Goal: Information Seeking & Learning: Learn about a topic

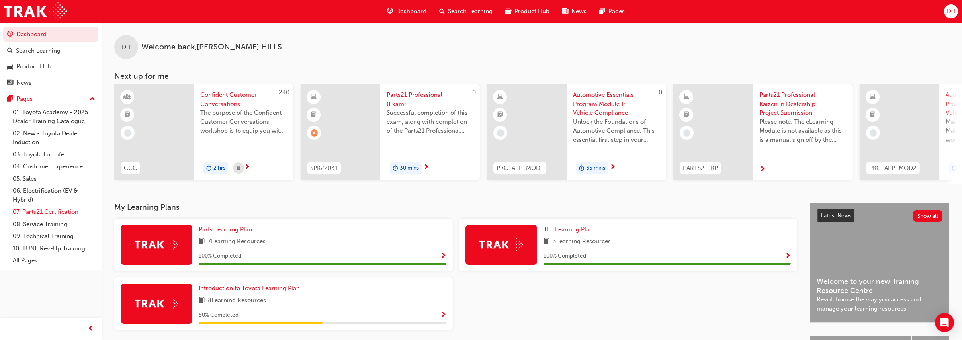
click at [59, 209] on link "07. Parts21 Certification" at bounding box center [54, 212] width 89 height 12
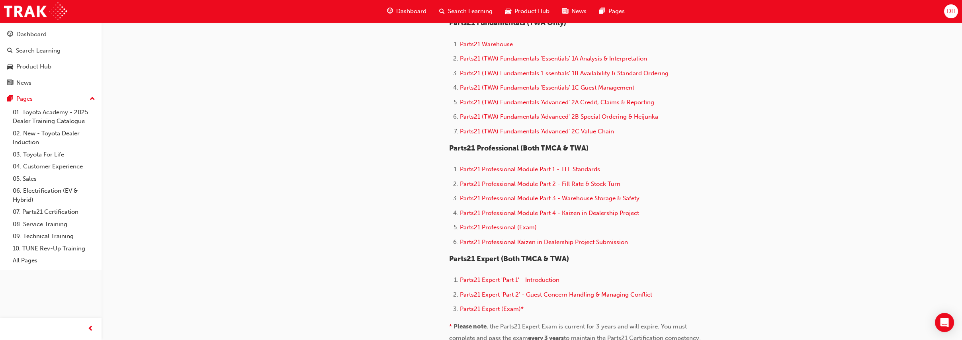
scroll to position [453, 0]
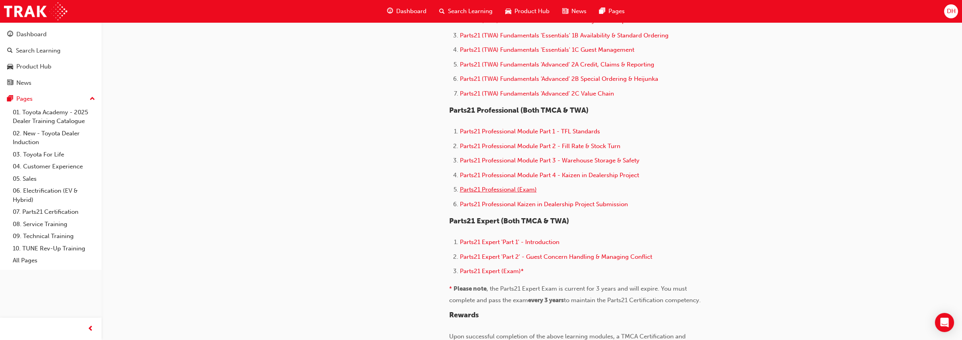
click at [491, 192] on span "Parts21 Professional (Exam)" at bounding box center [498, 189] width 77 height 7
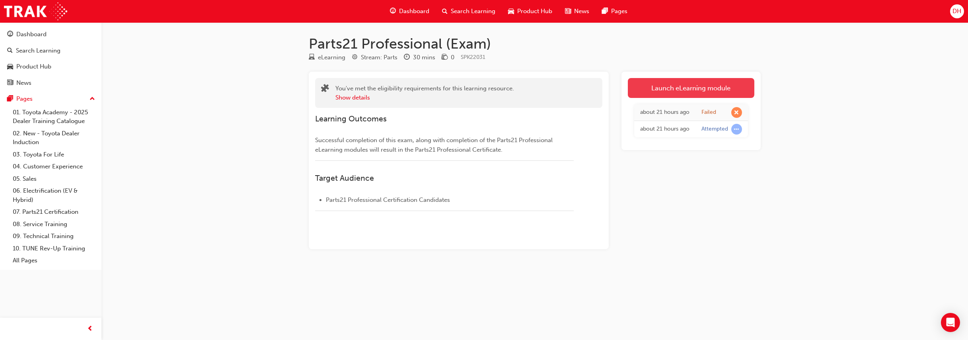
click at [674, 87] on link "Launch eLearning module" at bounding box center [691, 88] width 127 height 20
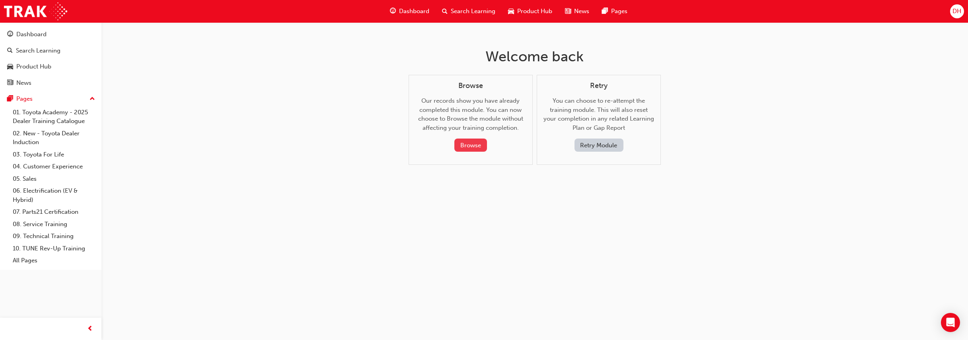
click at [470, 144] on button "Browse" at bounding box center [471, 145] width 33 height 13
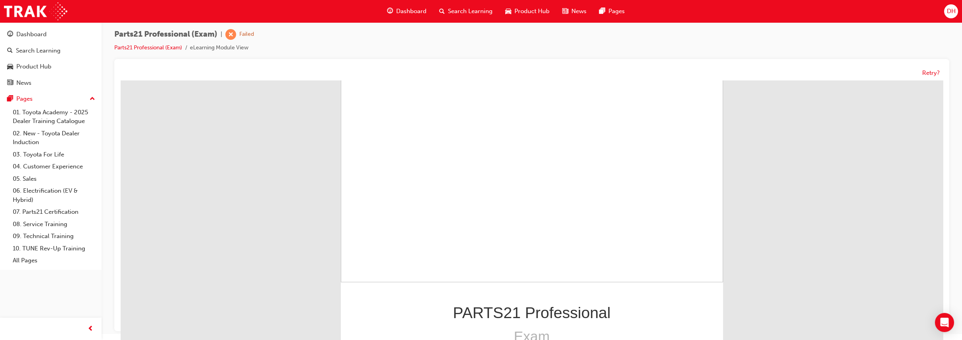
scroll to position [93, 0]
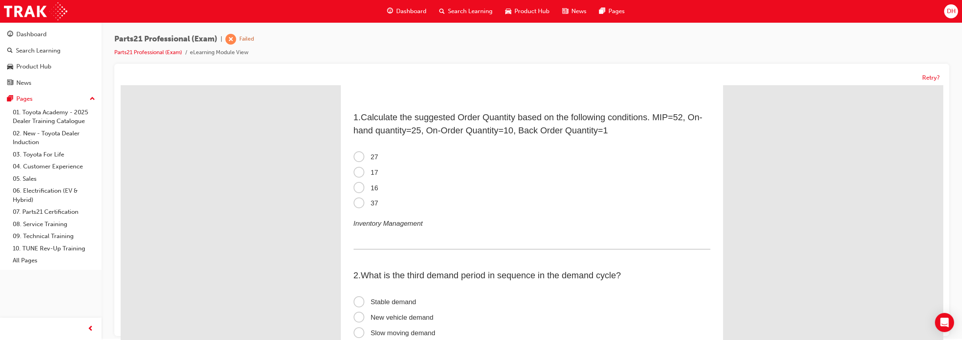
scroll to position [0, 0]
click at [355, 188] on span "16" at bounding box center [365, 189] width 25 height 8
click at [121, 86] on input "16" at bounding box center [121, 86] width 0 height 0
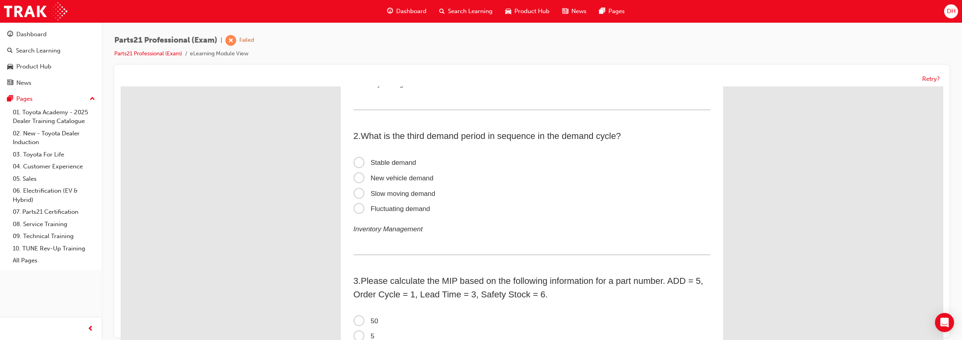
scroll to position [143, 0]
click at [402, 160] on span "Stable demand" at bounding box center [384, 160] width 63 height 8
click at [121, 86] on input "Stable demand" at bounding box center [121, 86] width 0 height 0
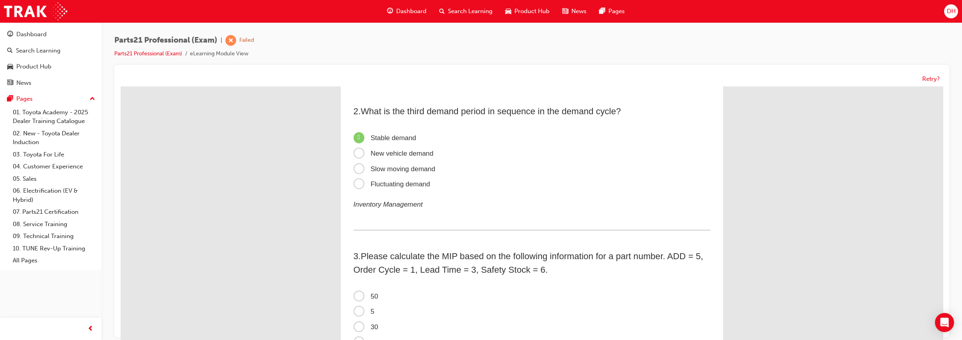
scroll to position [254, 0]
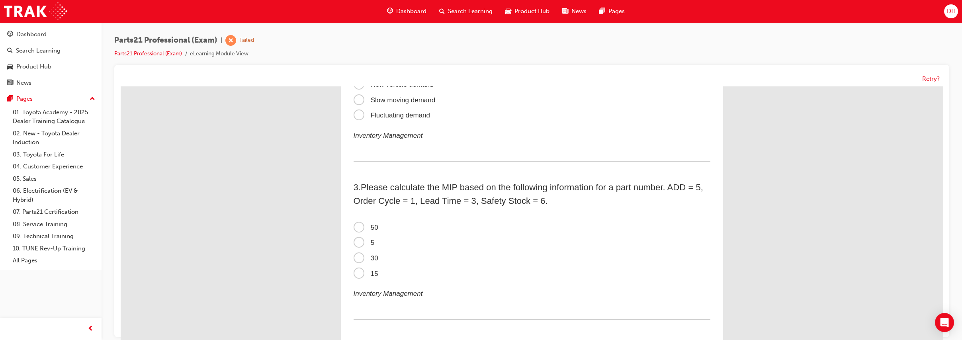
click at [353, 201] on div "3 . Please calculate the MIP based on the following information for a part numb…" at bounding box center [531, 250] width 357 height 139
click at [356, 230] on span "50" at bounding box center [365, 230] width 25 height 8
click at [121, 86] on input "50" at bounding box center [121, 86] width 0 height 0
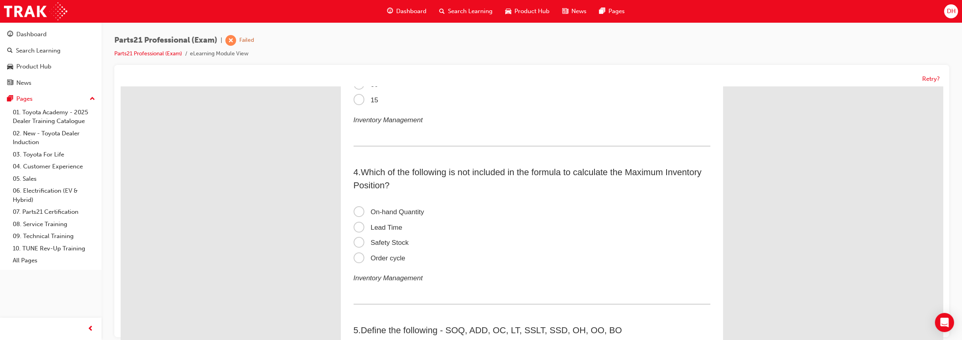
scroll to position [409, 0]
click at [355, 209] on span "On-hand Quantity" at bounding box center [388, 211] width 70 height 8
click at [121, 86] on input "On-hand Quantity" at bounding box center [121, 86] width 0 height 0
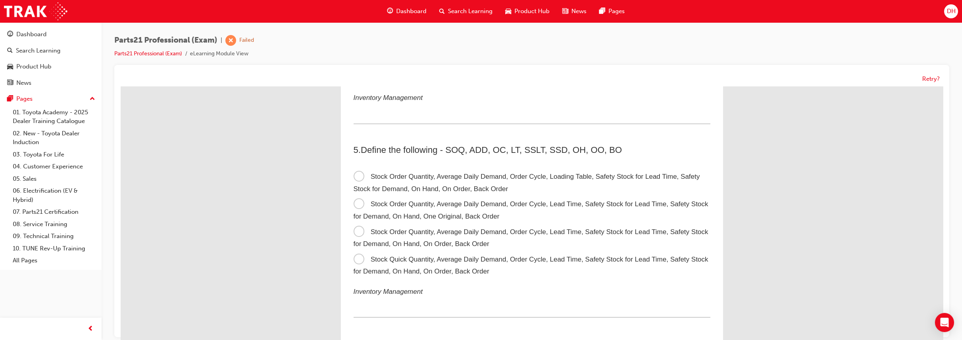
scroll to position [586, 0]
click at [451, 231] on span "Stock Order Quantity, Average Daily Demand, Order Cycle, Lead Time, Safety Stoc…" at bounding box center [530, 240] width 355 height 20
click at [121, 86] on input "Stock Order Quantity, Average Daily Demand, Order Cycle, Lead Time, Safety Stoc…" at bounding box center [121, 86] width 0 height 0
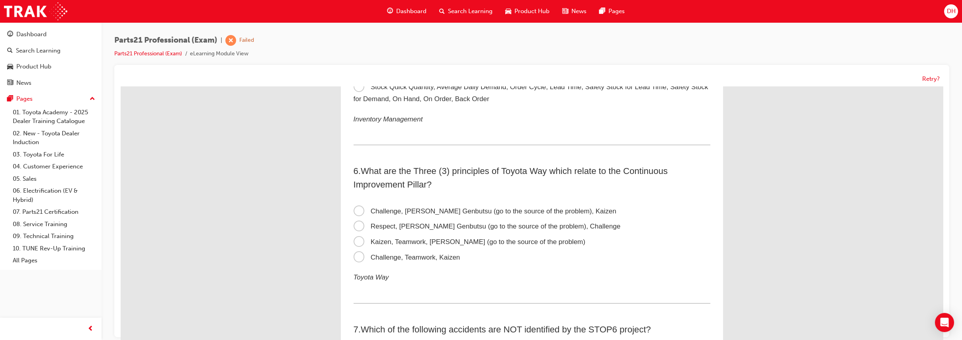
scroll to position [763, 0]
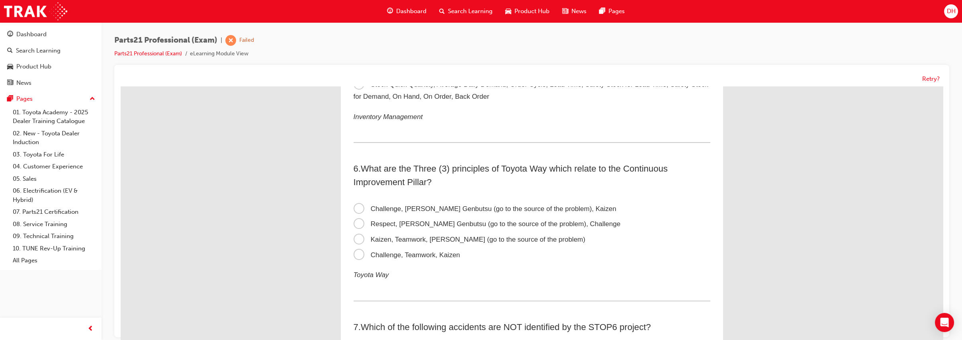
click at [424, 220] on span "Respect, Genchi Genbutsu (go to the source of the problem), Challenge" at bounding box center [486, 224] width 267 height 8
click at [121, 86] on input "Respect, Genchi Genbutsu (go to the source of the problem), Challenge" at bounding box center [121, 86] width 0 height 0
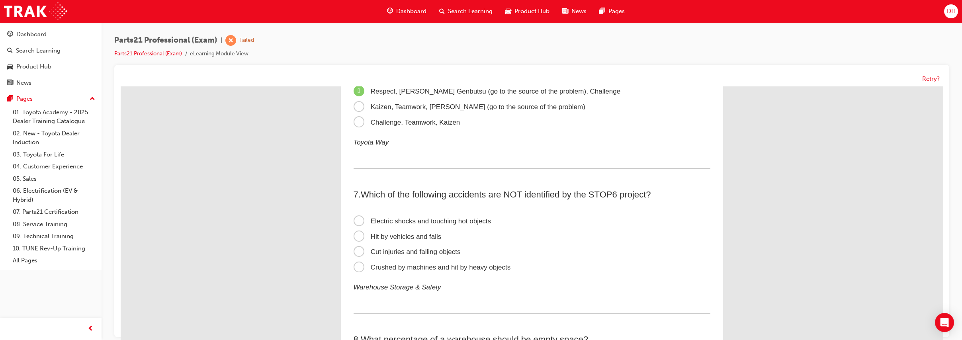
scroll to position [906, 0]
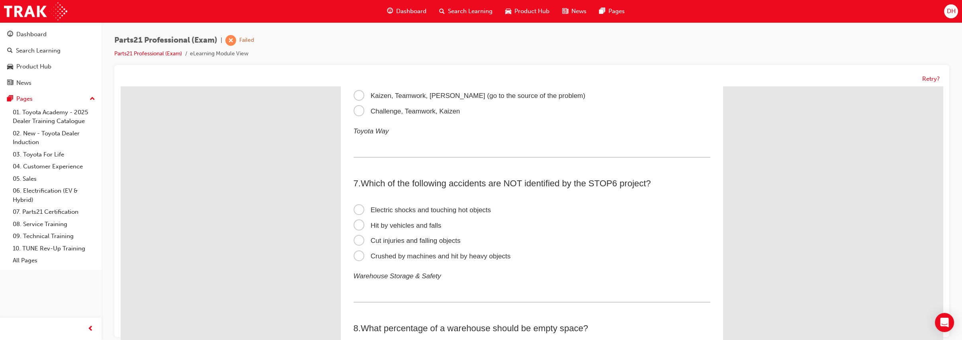
click at [423, 238] on span "Cut injuries and falling objects" at bounding box center [406, 241] width 107 height 8
click at [121, 86] on input "Cut injuries and falling objects" at bounding box center [121, 86] width 0 height 0
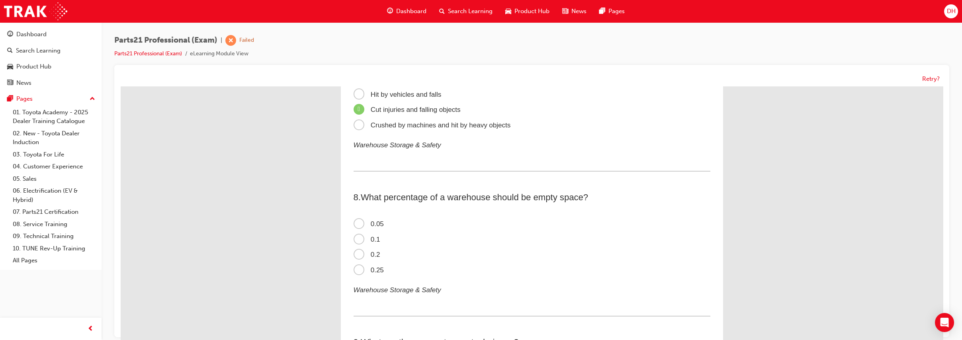
scroll to position [1039, 0]
click at [374, 250] on span "0.2" at bounding box center [366, 253] width 27 height 8
click at [121, 86] on input "0.2" at bounding box center [121, 86] width 0 height 0
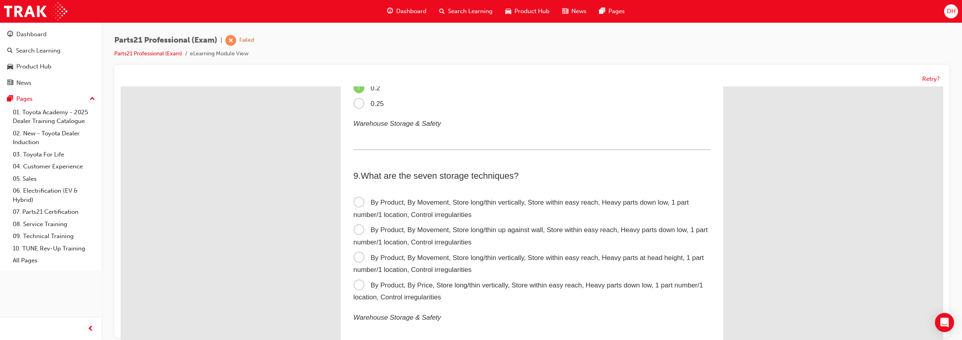
scroll to position [1205, 0]
click at [456, 201] on span "By Product, By Movement, Store long/thin vertically, Store within easy reach, H…" at bounding box center [520, 207] width 335 height 20
click at [121, 86] on input "By Product, By Movement, Store long/thin vertically, Store within easy reach, H…" at bounding box center [121, 86] width 0 height 0
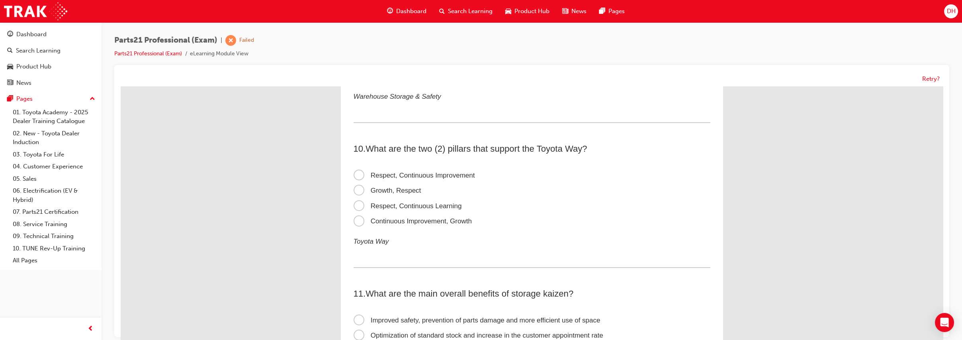
scroll to position [1426, 0]
click at [446, 218] on span "Continuous Improvement, Growth" at bounding box center [412, 220] width 118 height 8
click at [121, 86] on input "Continuous Improvement, Growth" at bounding box center [121, 86] width 0 height 0
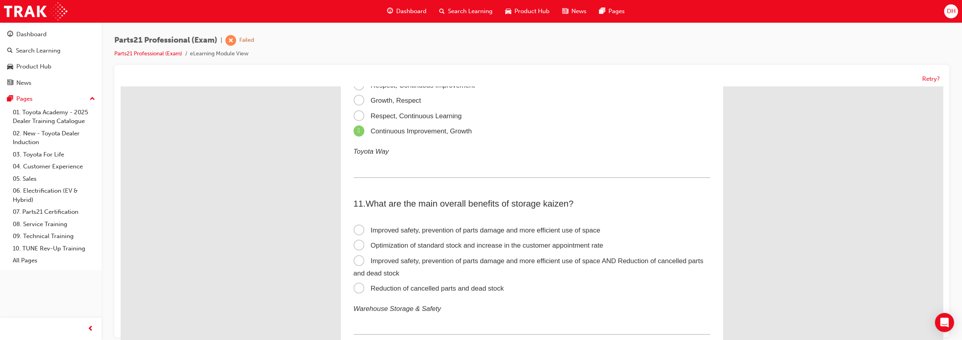
scroll to position [1525, 0]
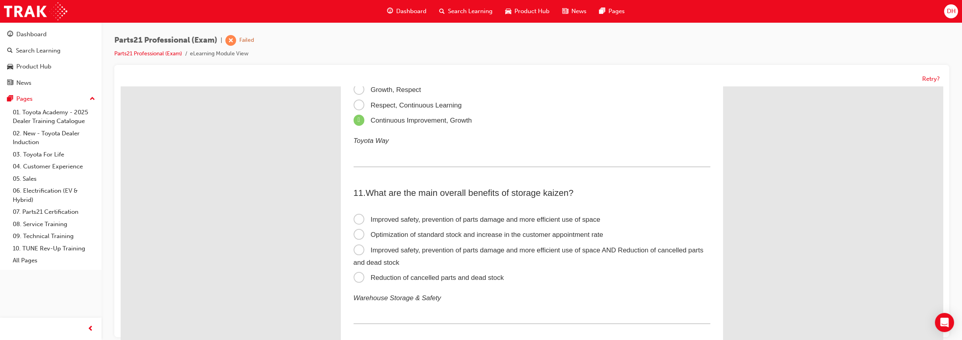
click at [456, 252] on span "Improved safety, prevention of parts damage and more efficient use of space AND…" at bounding box center [528, 256] width 350 height 20
click at [121, 86] on input "Improved safety, prevention of parts damage and more efficient use of space AND…" at bounding box center [121, 86] width 0 height 0
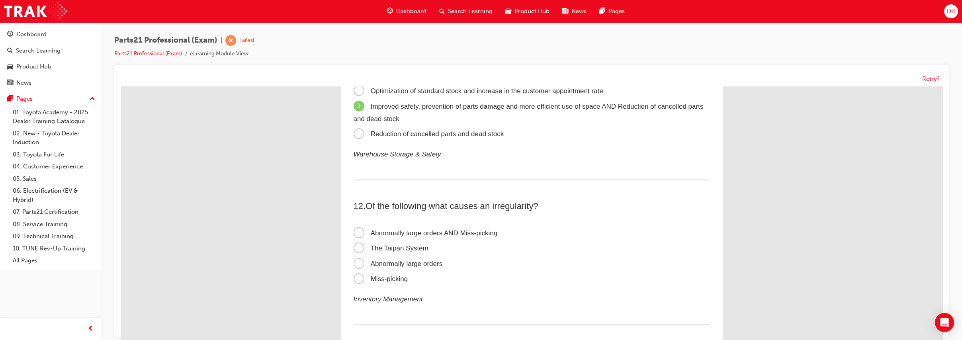
scroll to position [1669, 0]
click at [457, 230] on span "Abnormally large orders AND Miss-picking" at bounding box center [425, 233] width 144 height 8
click at [121, 86] on input "Abnormally large orders AND Miss-picking" at bounding box center [121, 86] width 0 height 0
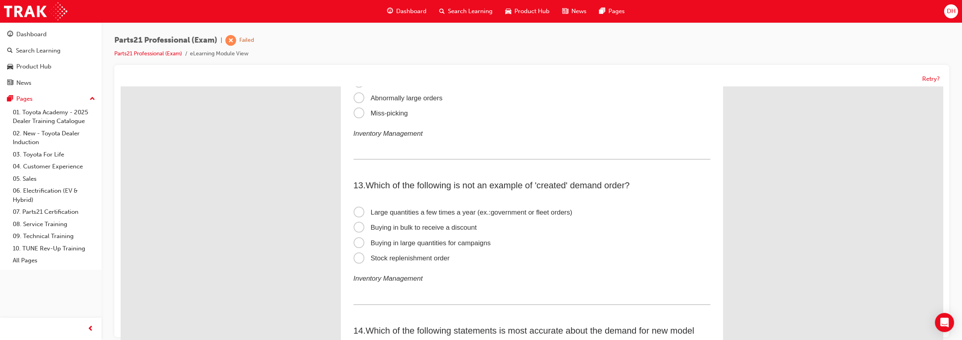
scroll to position [1835, 0]
click at [442, 255] on span "Stock replenishment order" at bounding box center [401, 258] width 96 height 8
click at [121, 86] on input "Stock replenishment order" at bounding box center [121, 86] width 0 height 0
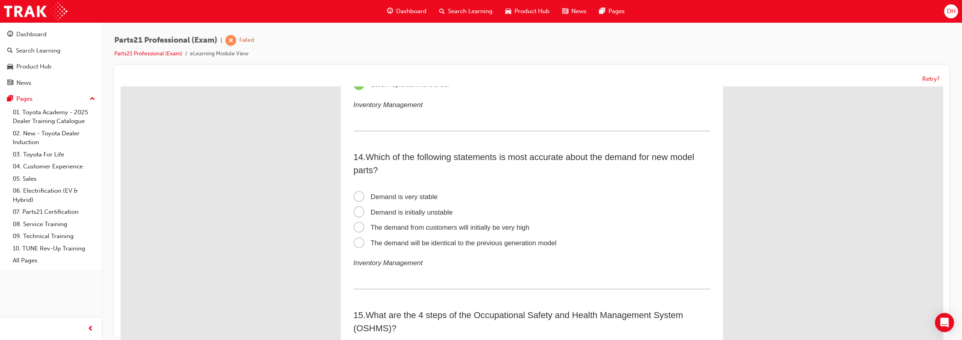
scroll to position [2012, 0]
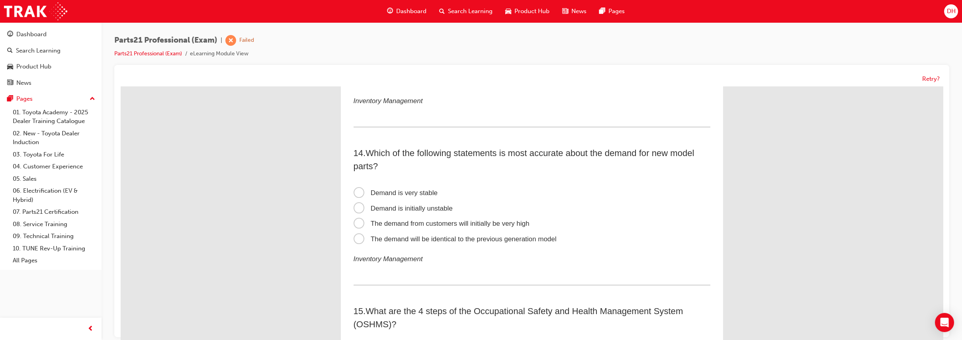
click at [419, 206] on span "Demand is initially unstable" at bounding box center [402, 209] width 99 height 8
click at [121, 86] on input "Demand is initially unstable" at bounding box center [121, 86] width 0 height 0
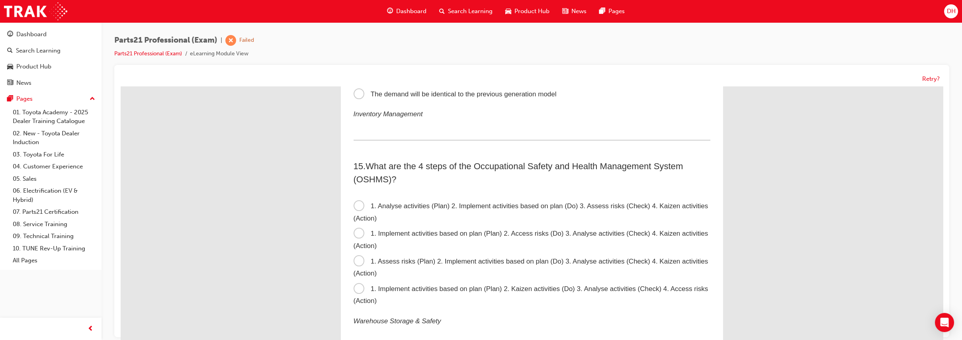
scroll to position [2178, 0]
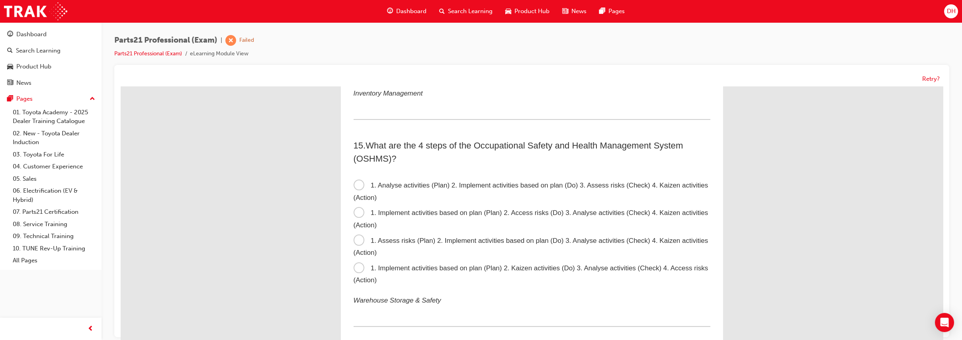
click at [480, 239] on span "1. Assess risks (Plan) 2. Implement activities based on plan (Do) 3. Analyse ac…" at bounding box center [530, 247] width 355 height 20
click at [121, 86] on input "1. Assess risks (Plan) 2. Implement activities based on plan (Do) 3. Analyse ac…" at bounding box center [121, 86] width 0 height 0
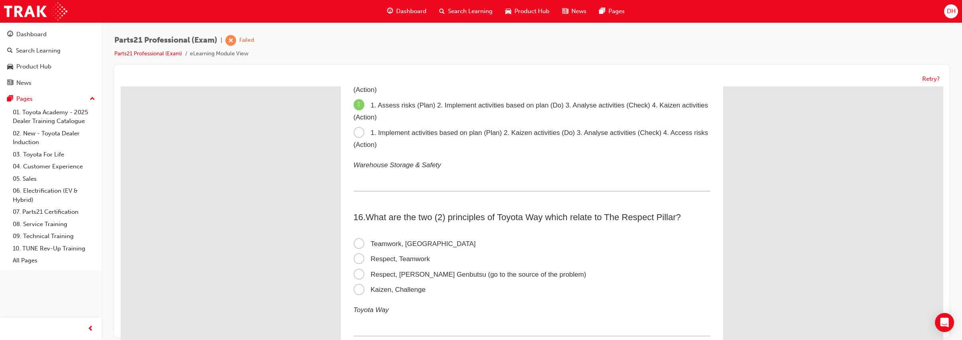
scroll to position [2321, 0]
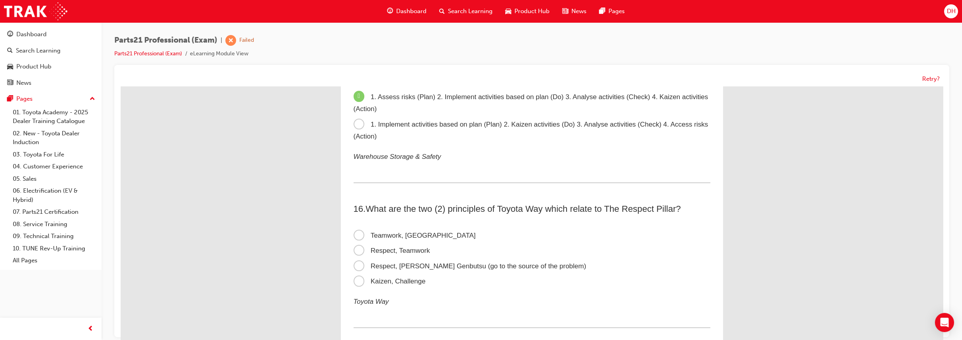
click at [466, 262] on span "Respect, Genchi Genbutsu (go to the source of the problem)" at bounding box center [469, 266] width 233 height 8
click at [121, 86] on input "Respect, Genchi Genbutsu (go to the source of the problem)" at bounding box center [121, 86] width 0 height 0
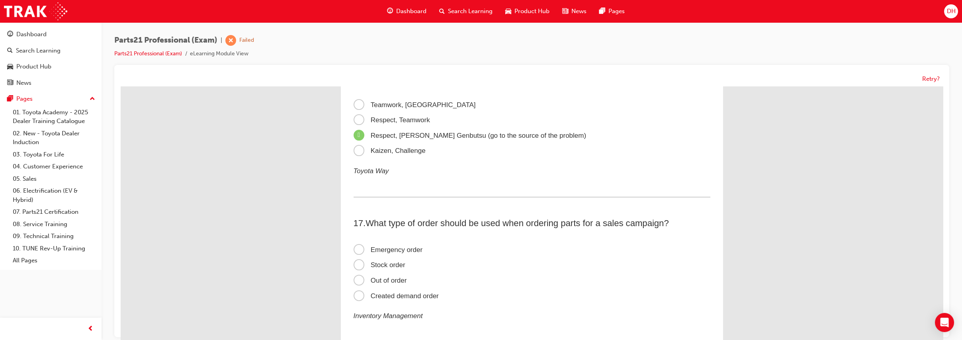
scroll to position [2454, 0]
click at [414, 289] on label "Created demand order" at bounding box center [531, 294] width 357 height 16
click at [121, 86] on input "Created demand order" at bounding box center [121, 86] width 0 height 0
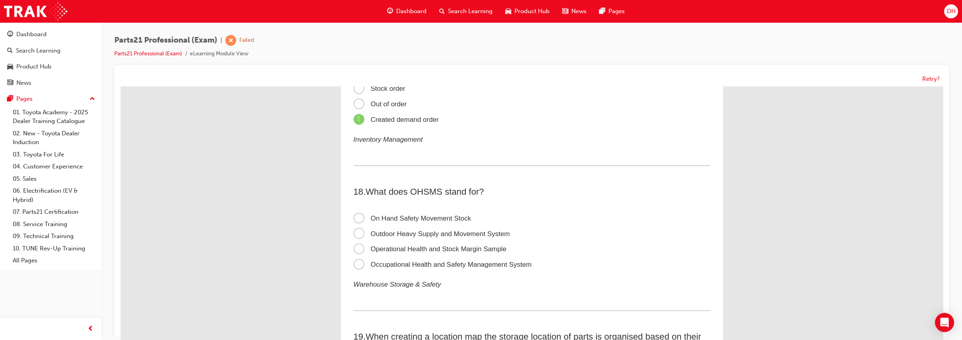
scroll to position [2631, 0]
click at [428, 259] on span "Occupational Health and Safety Management System" at bounding box center [442, 262] width 178 height 8
click at [121, 86] on input "Occupational Health and Safety Management System" at bounding box center [121, 86] width 0 height 0
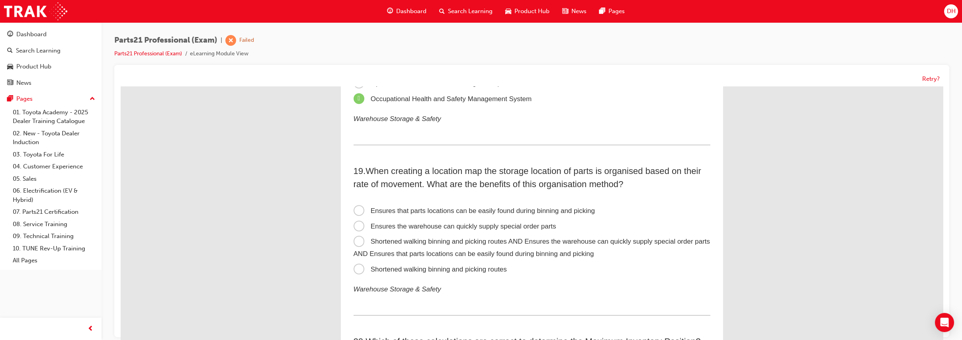
scroll to position [2797, 0]
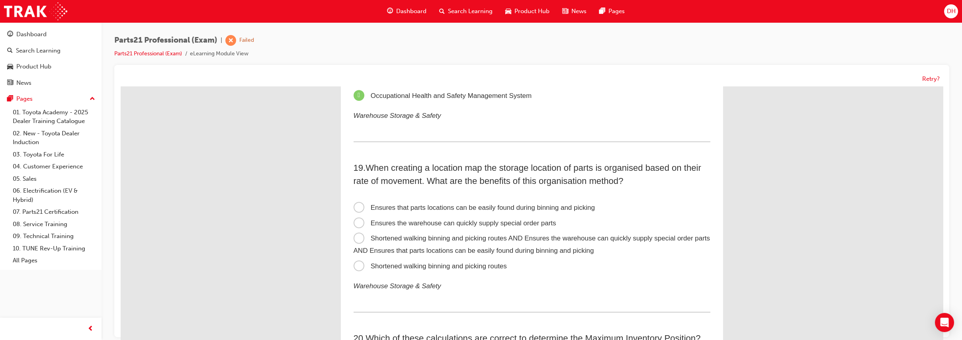
click at [424, 241] on span "Shortened walking binning and picking routes AND Ensures the warehouse can quic…" at bounding box center [531, 244] width 357 height 20
click at [121, 86] on input "Shortened walking binning and picking routes AND Ensures the warehouse can quic…" at bounding box center [121, 86] width 0 height 0
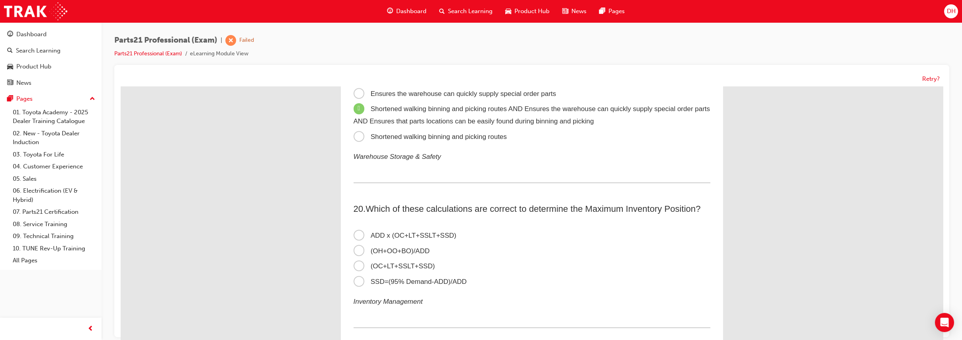
scroll to position [2930, 0]
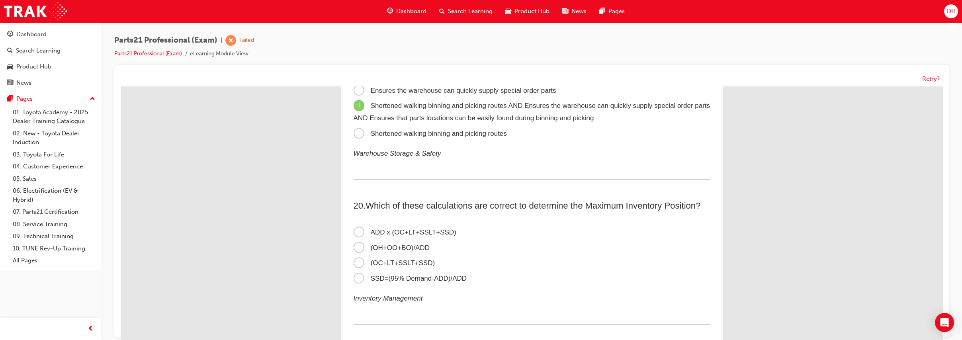
click at [422, 236] on span "ADD x (OC+LT+SSLT+SSD)" at bounding box center [404, 232] width 103 height 8
click at [121, 86] on input "ADD x (OC+LT+SSLT+SSD)" at bounding box center [121, 86] width 0 height 0
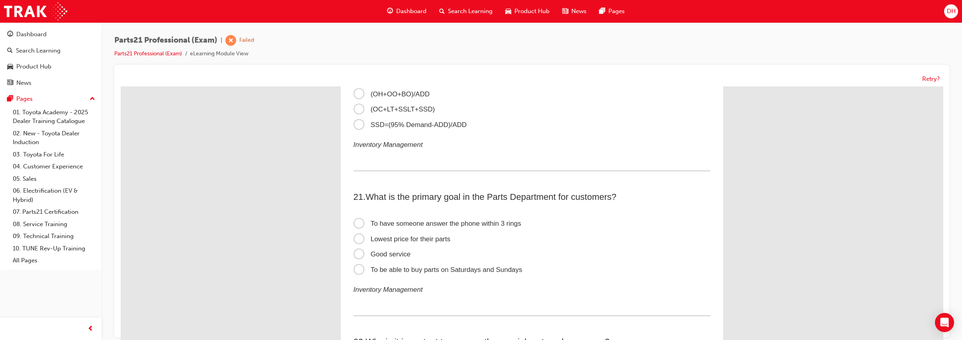
scroll to position [3085, 0]
click at [412, 241] on span "Lowest price for their parts" at bounding box center [401, 238] width 97 height 8
click at [121, 86] on input "Lowest price for their parts" at bounding box center [121, 86] width 0 height 0
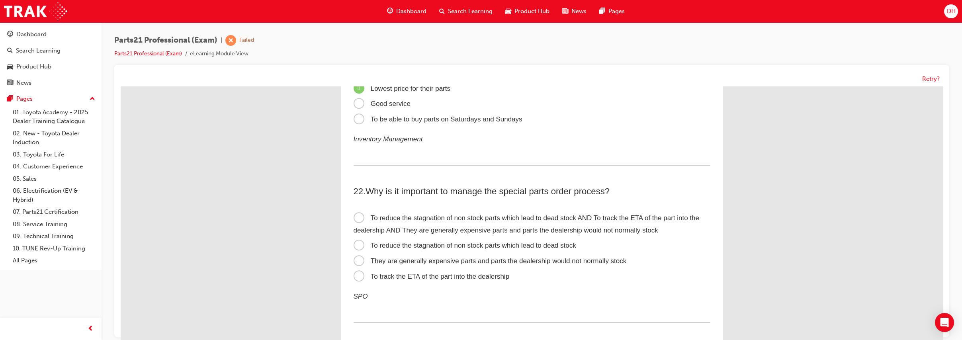
scroll to position [3229, 0]
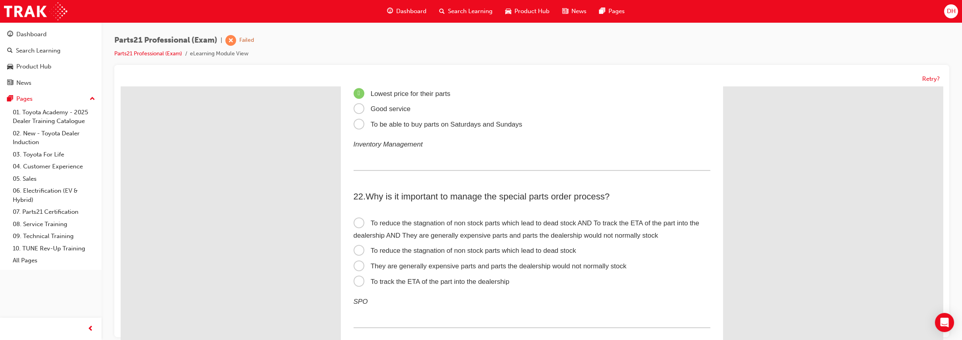
click at [420, 237] on span "To reduce the stagnation of non stock parts which lead to dead stock AND To tra…" at bounding box center [526, 229] width 346 height 20
click at [121, 86] on input "To reduce the stagnation of non stock parts which lead to dead stock AND To tra…" at bounding box center [121, 86] width 0 height 0
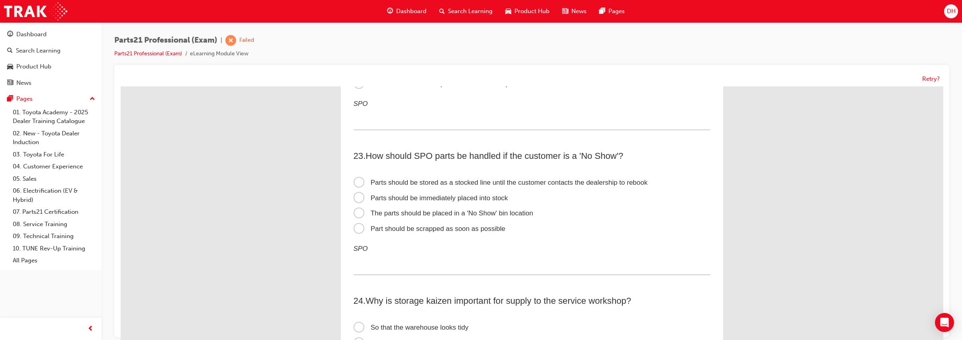
scroll to position [3427, 0]
click at [422, 216] on span "The parts should be placed in a 'No Show' bin location" at bounding box center [443, 213] width 180 height 8
click at [121, 86] on input "The parts should be placed in a 'No Show' bin location" at bounding box center [121, 86] width 0 height 0
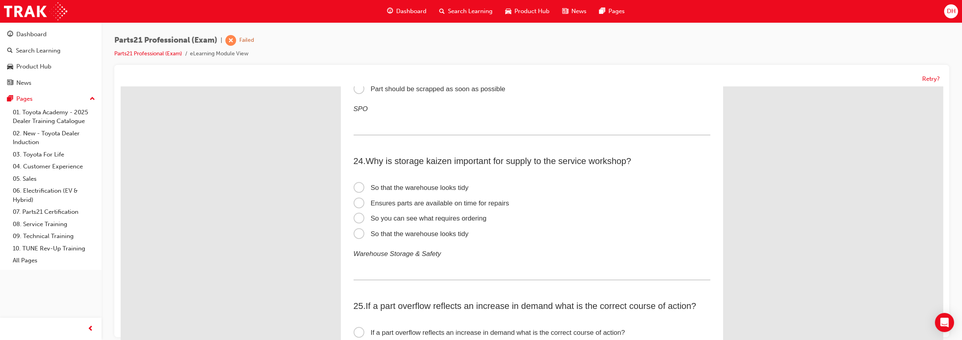
scroll to position [3571, 0]
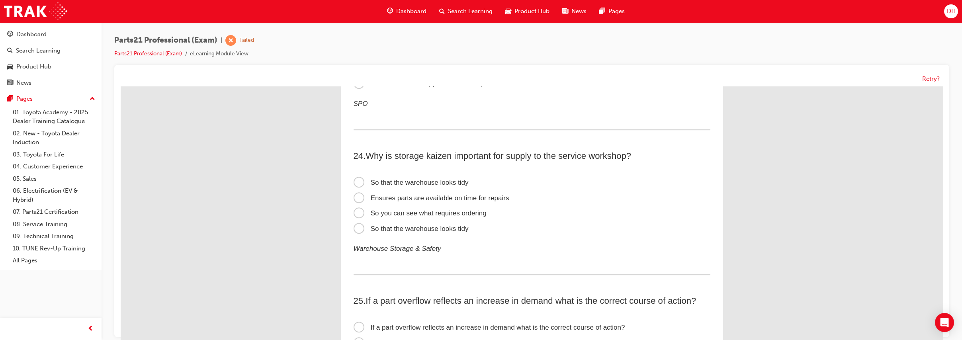
click at [415, 202] on span "Ensures parts are available on time for repairs" at bounding box center [431, 198] width 156 height 8
click at [121, 86] on input "Ensures parts are available on time for repairs" at bounding box center [121, 86] width 0 height 0
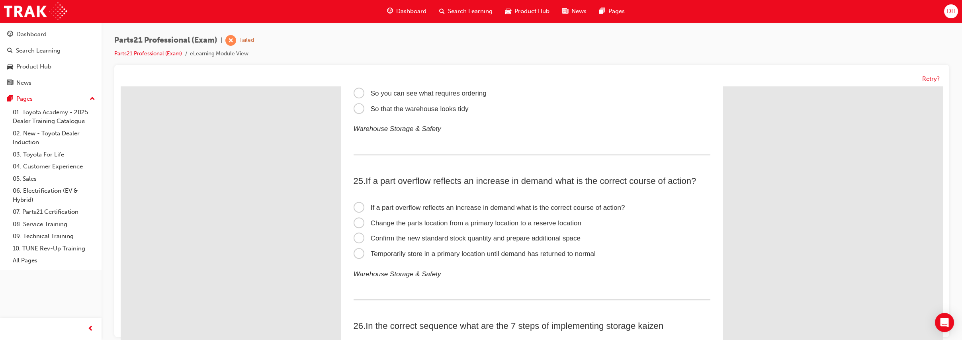
scroll to position [3704, 0]
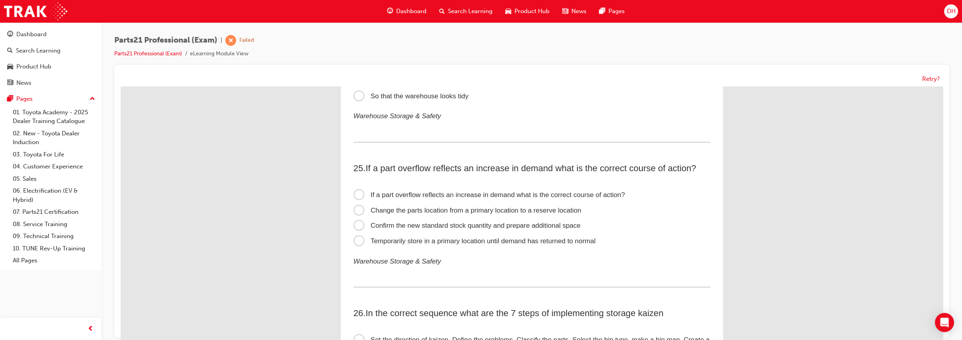
click at [427, 229] on span "Confirm the new standard stock quantity and prepare additional space" at bounding box center [466, 226] width 227 height 8
click at [121, 86] on input "Confirm the new standard stock quantity and prepare additional space" at bounding box center [121, 86] width 0 height 0
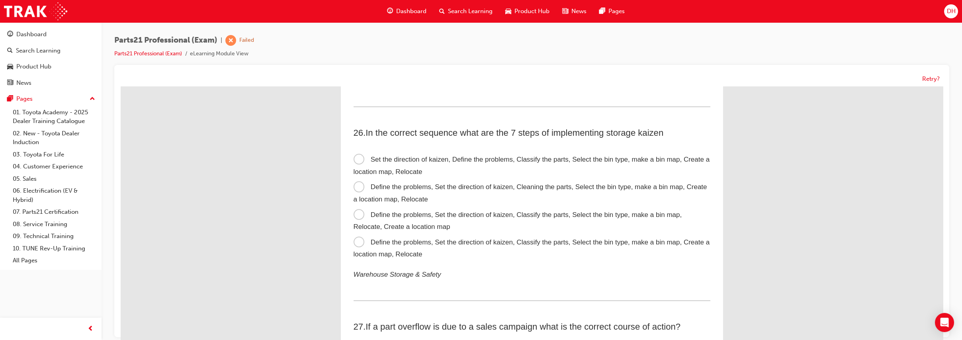
scroll to position [3881, 0]
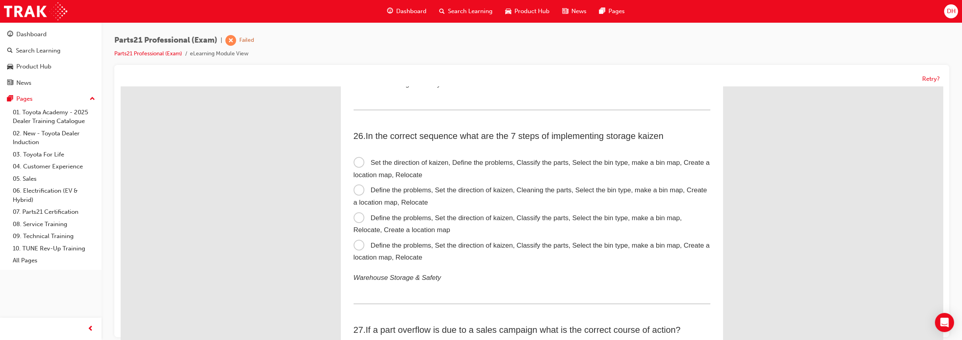
click at [456, 229] on span "Define the problems, Set the direction of kaizen, Classify the parts, Select th…" at bounding box center [517, 224] width 328 height 20
click at [121, 86] on input "Define the problems, Set the direction of kaizen, Classify the parts, Select th…" at bounding box center [121, 86] width 0 height 0
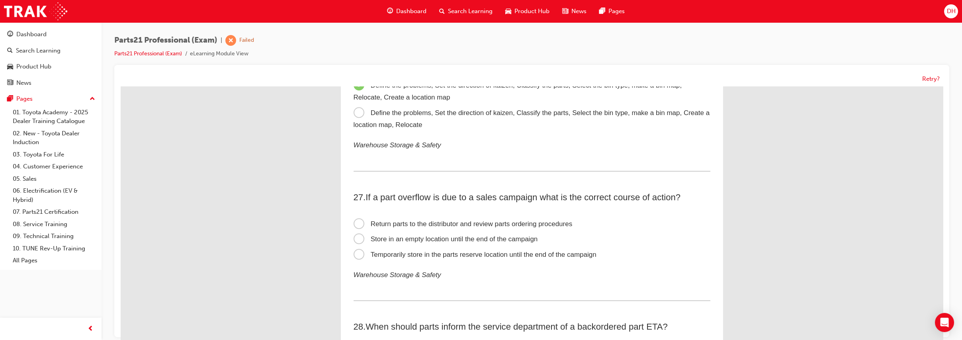
scroll to position [4025, 0]
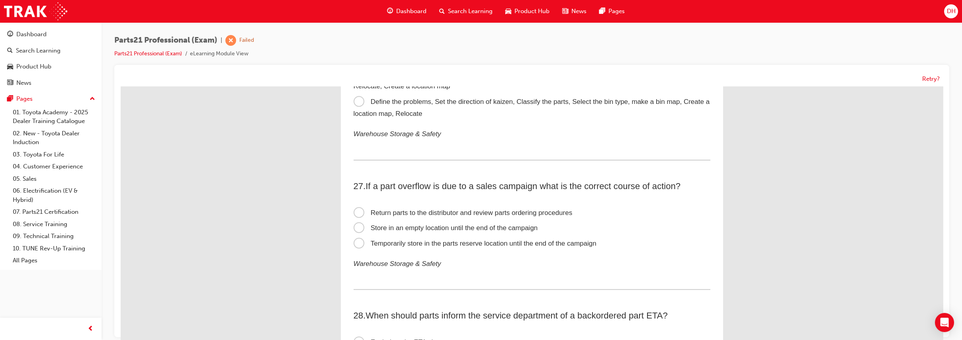
click at [461, 247] on span "Temporarily store in the parts reserve location until the end of the campaign" at bounding box center [474, 244] width 243 height 8
click at [121, 86] on input "Temporarily store in the parts reserve location until the end of the campaign" at bounding box center [121, 86] width 0 height 0
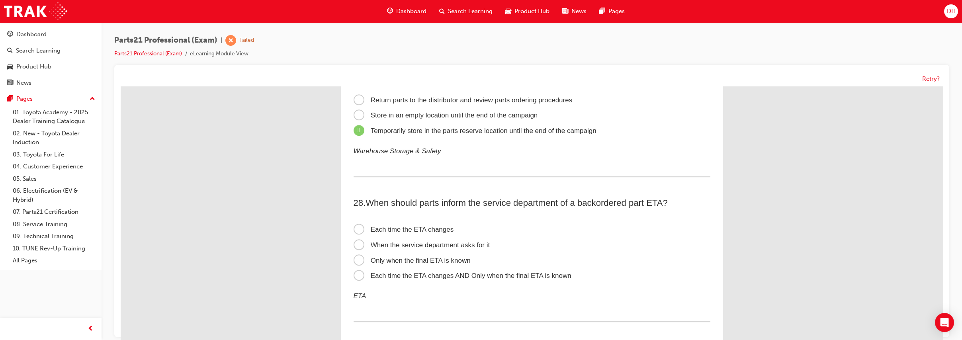
scroll to position [4146, 0]
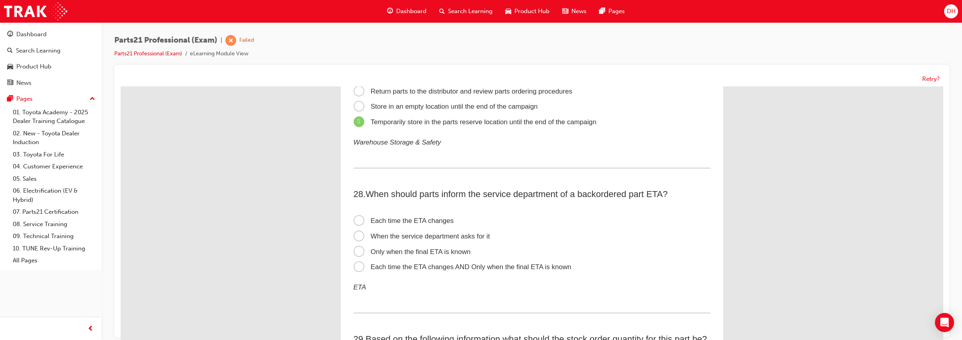
click at [460, 271] on span "Each time the ETA changes AND Only when the final ETA is known" at bounding box center [462, 267] width 218 height 8
click at [121, 86] on input "Each time the ETA changes AND Only when the final ETA is known" at bounding box center [121, 86] width 0 height 0
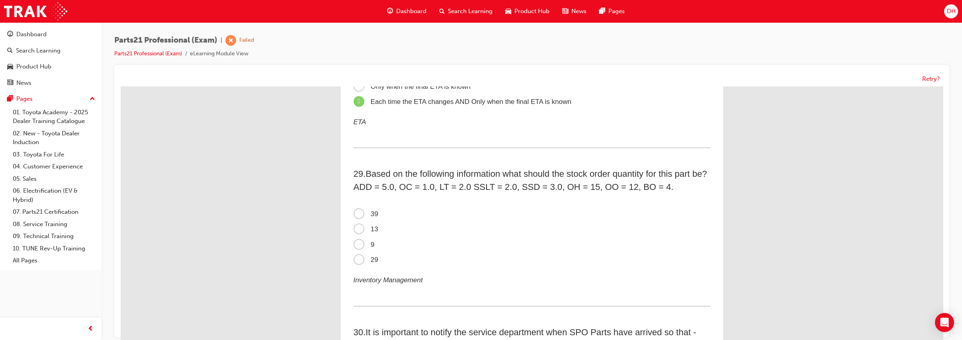
scroll to position [4312, 0]
click at [353, 248] on span "9" at bounding box center [363, 244] width 21 height 8
click at [121, 86] on input "9" at bounding box center [121, 86] width 0 height 0
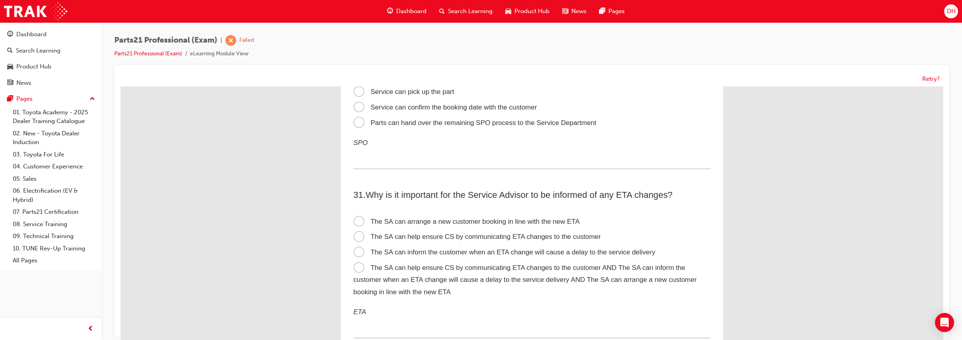
scroll to position [4541, 0]
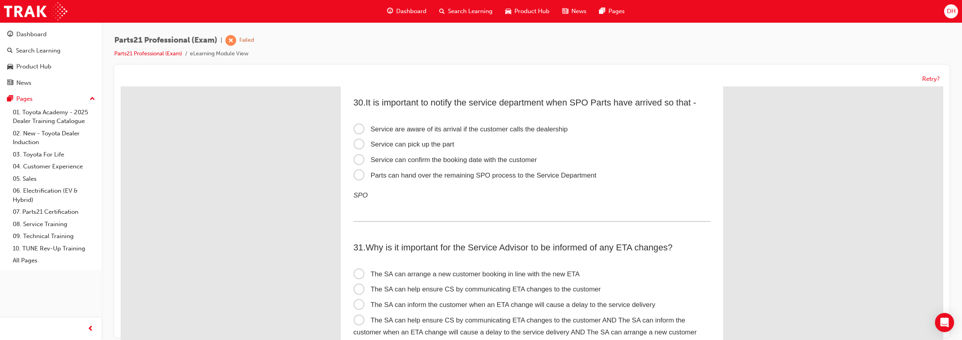
click at [404, 164] on span "Service can confirm the booking date with the customer" at bounding box center [445, 160] width 184 height 8
click at [121, 86] on input "Service can confirm the booking date with the customer" at bounding box center [121, 86] width 0 height 0
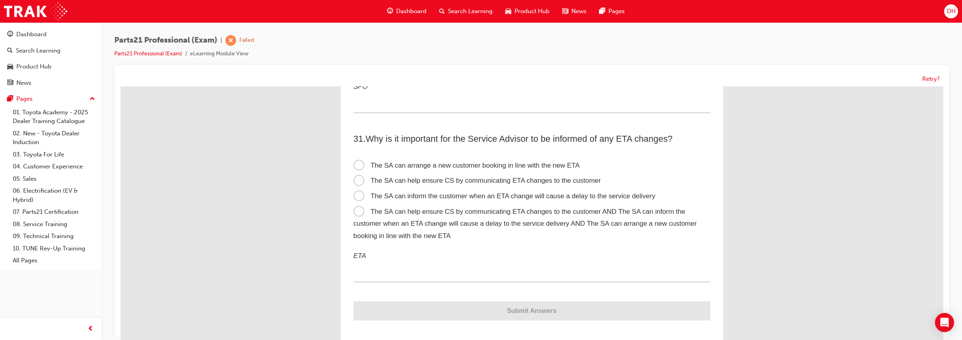
scroll to position [4663, 0]
click at [421, 226] on span "The SA can help ensure CS by communicating ETA changes to the customer AND The …" at bounding box center [524, 224] width 343 height 32
click at [121, 86] on input "The SA can help ensure CS by communicating ETA changes to the customer AND The …" at bounding box center [121, 86] width 0 height 0
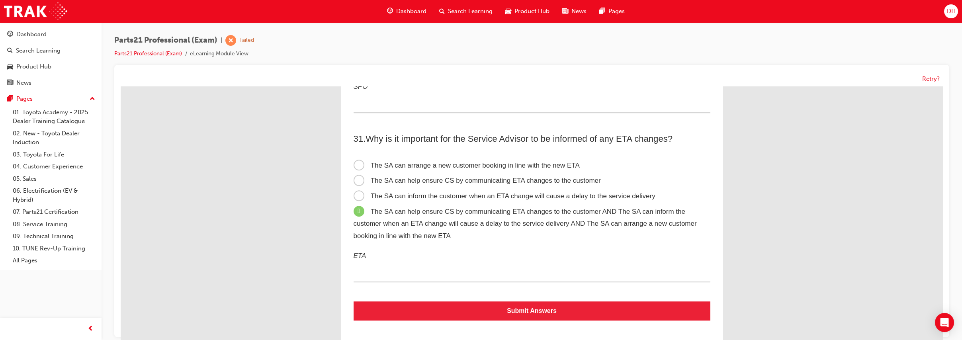
scroll to position [4666, 0]
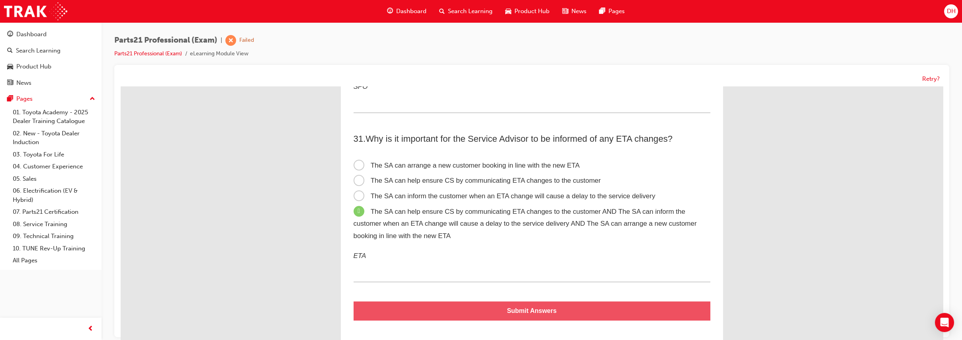
click at [524, 314] on button "Submit Answers" at bounding box center [531, 310] width 357 height 19
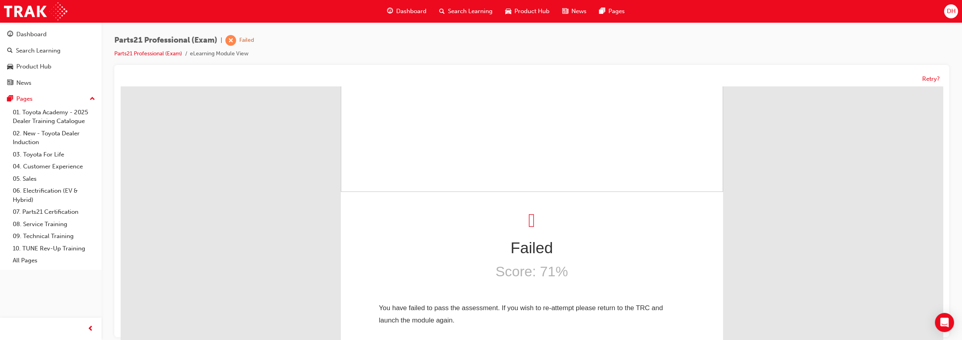
scroll to position [0, 0]
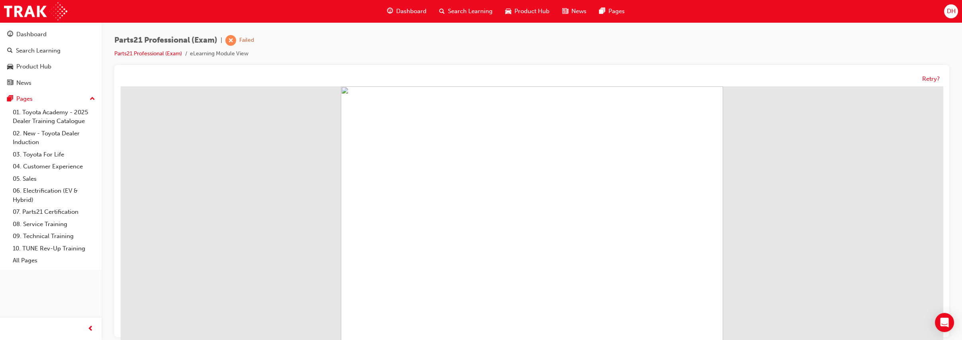
click at [929, 78] on button "Retry?" at bounding box center [931, 78] width 18 height 9
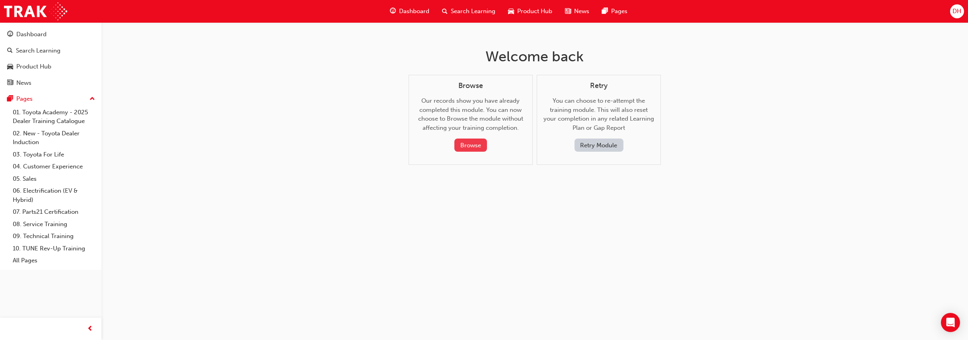
click at [476, 141] on button "Browse" at bounding box center [471, 145] width 33 height 13
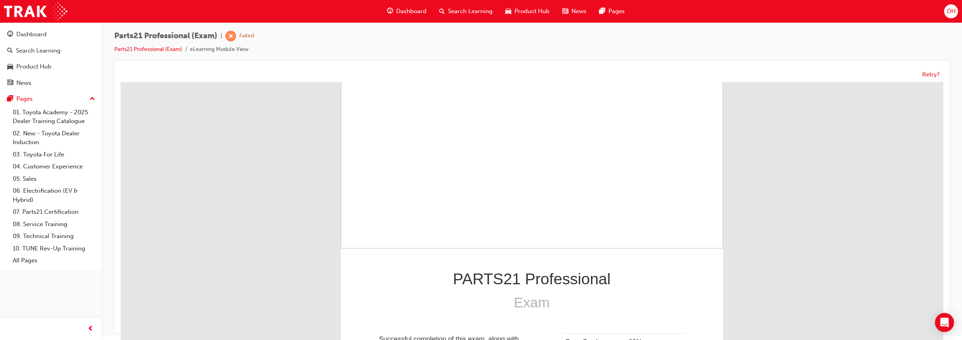
scroll to position [6, 0]
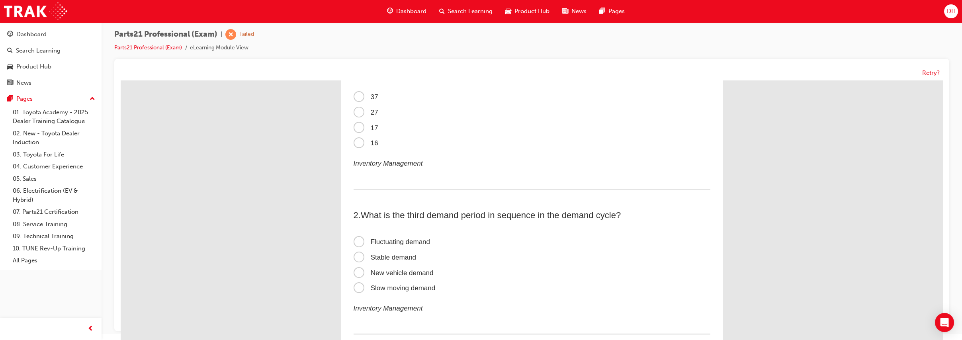
scroll to position [0, 0]
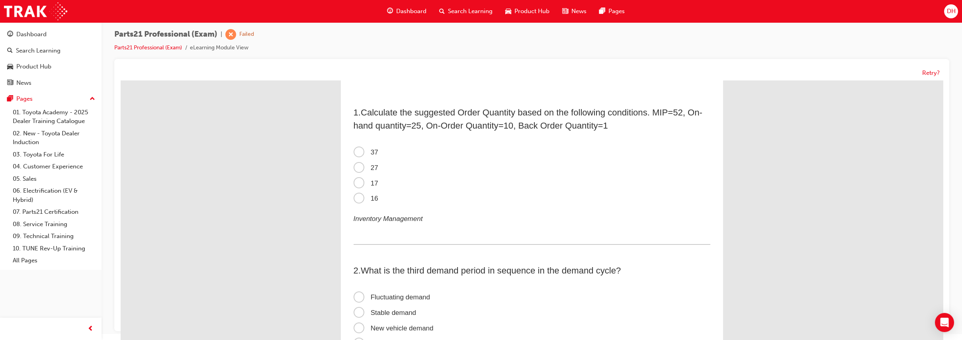
click at [354, 198] on span "16" at bounding box center [365, 199] width 25 height 8
click at [121, 80] on input "16" at bounding box center [121, 80] width 0 height 0
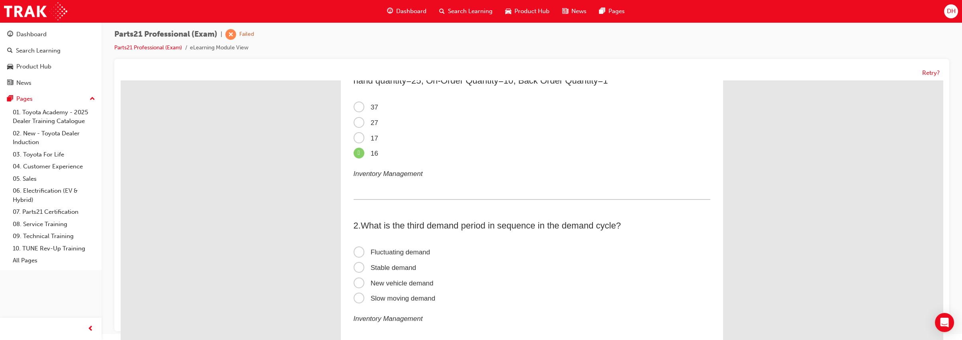
scroll to position [66, 0]
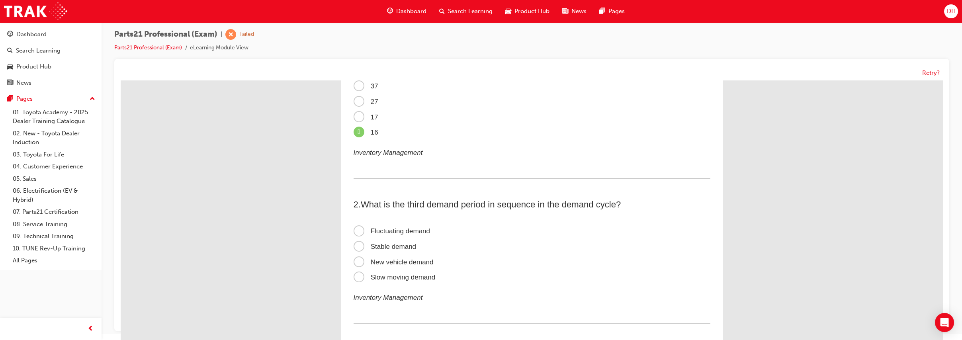
click at [390, 227] on span "Fluctuating demand" at bounding box center [391, 231] width 77 height 8
click at [121, 80] on input "Fluctuating demand" at bounding box center [121, 80] width 0 height 0
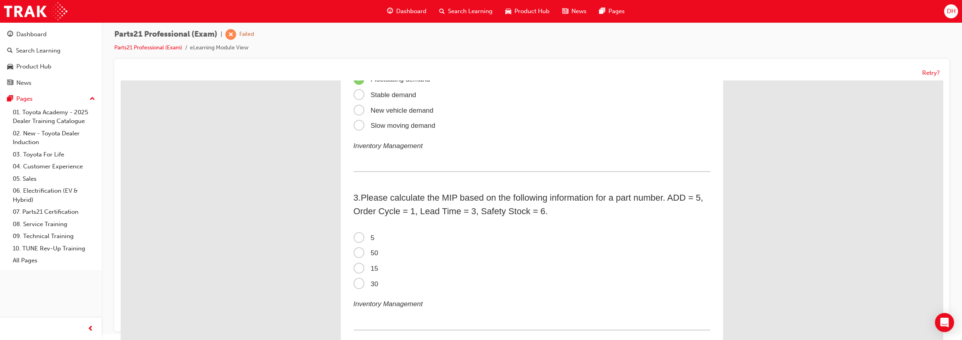
scroll to position [232, 0]
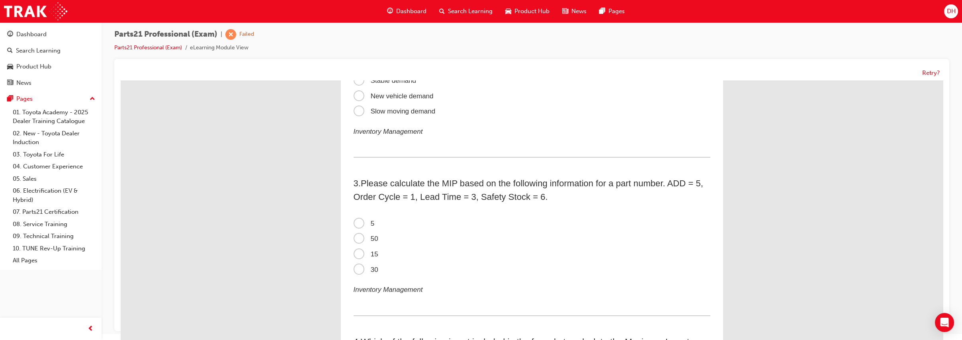
click at [354, 235] on span "50" at bounding box center [365, 239] width 25 height 8
click at [121, 80] on input "50" at bounding box center [121, 80] width 0 height 0
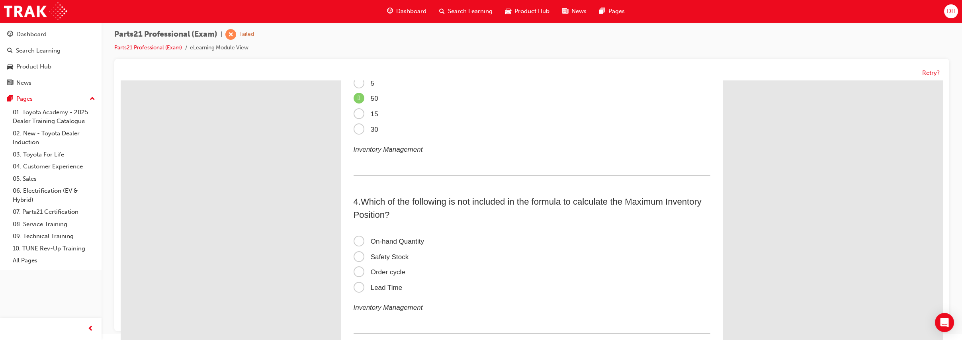
scroll to position [375, 0]
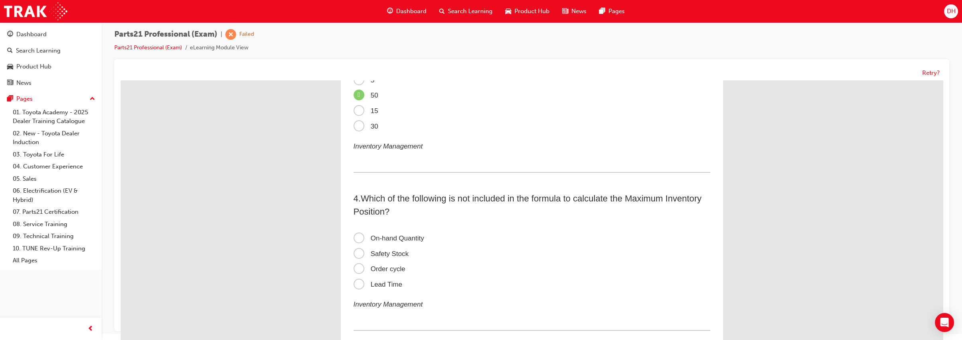
click at [400, 238] on span "On-hand Quantity" at bounding box center [388, 238] width 70 height 8
click at [121, 80] on input "On-hand Quantity" at bounding box center [121, 80] width 0 height 0
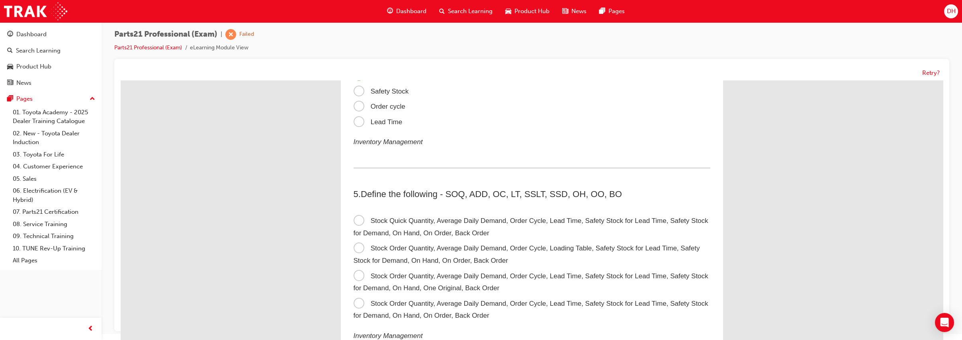
scroll to position [541, 0]
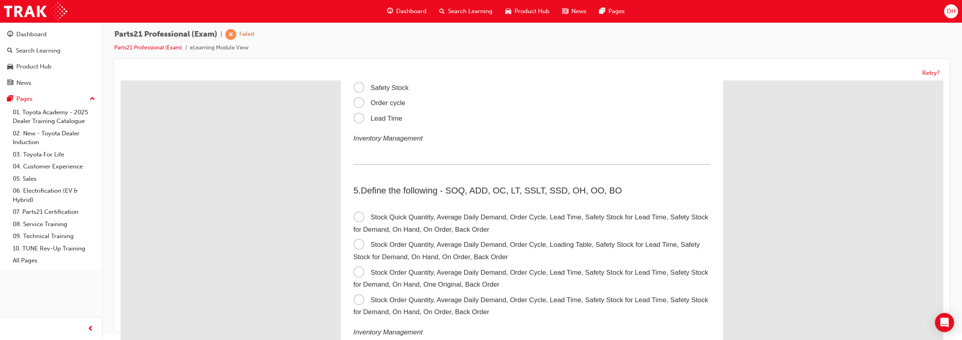
click at [465, 299] on span "Stock Order Quantity, Average Daily Demand, Order Cycle, Lead Time, Safety Stoc…" at bounding box center [530, 306] width 355 height 20
click at [121, 80] on input "Stock Order Quantity, Average Daily Demand, Order Cycle, Lead Time, Safety Stoc…" at bounding box center [121, 80] width 0 height 0
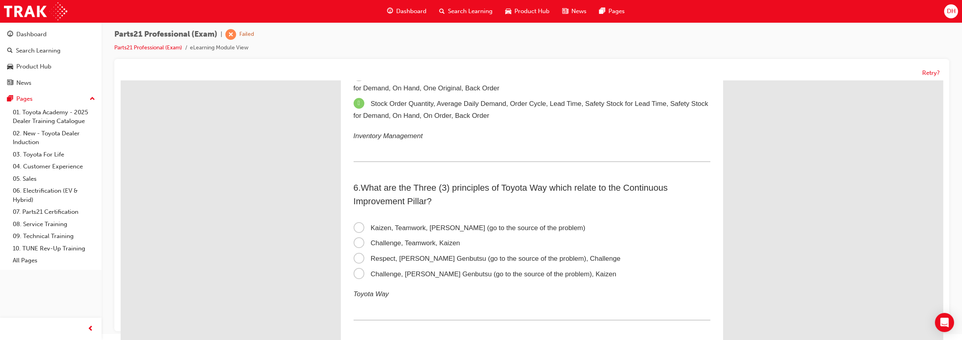
scroll to position [741, 0]
click at [403, 255] on span "Respect, Genchi Genbutsu (go to the source of the problem), Challenge" at bounding box center [486, 256] width 267 height 8
click at [121, 80] on input "Respect, Genchi Genbutsu (go to the source of the problem), Challenge" at bounding box center [121, 80] width 0 height 0
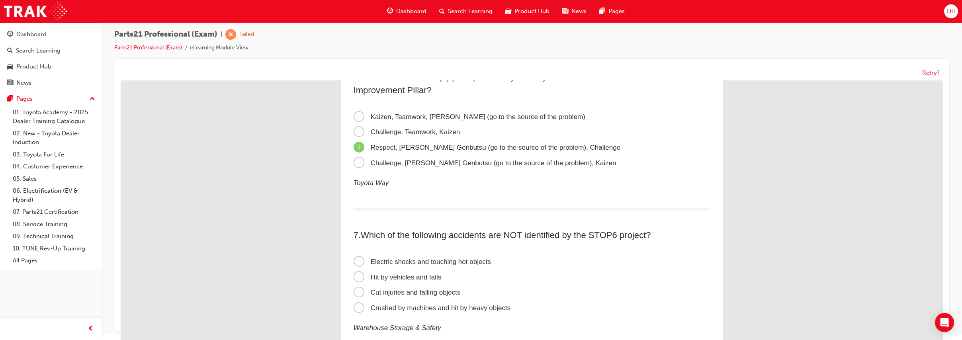
scroll to position [851, 0]
click at [411, 292] on span "Cut injuries and falling objects" at bounding box center [406, 290] width 107 height 8
click at [121, 80] on input "Cut injuries and falling objects" at bounding box center [121, 80] width 0 height 0
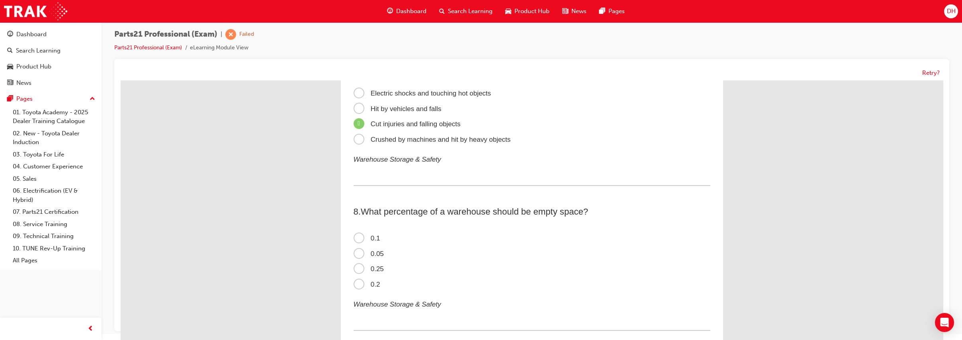
scroll to position [1028, 0]
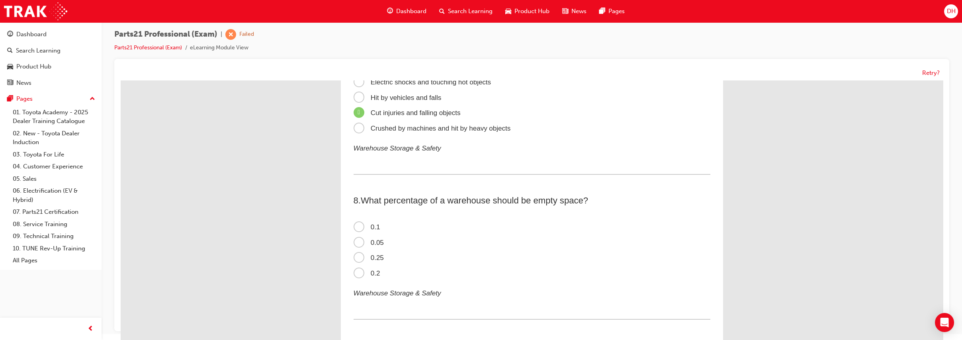
click at [359, 267] on label "0.2" at bounding box center [531, 274] width 357 height 16
click at [121, 80] on input "0.2" at bounding box center [121, 80] width 0 height 0
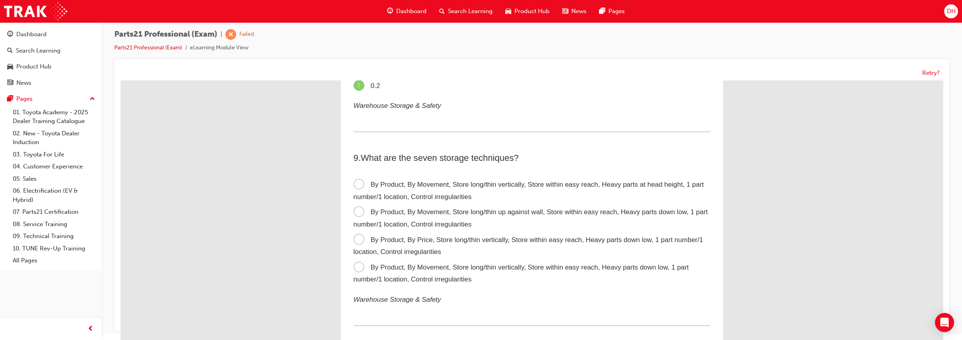
scroll to position [1216, 0]
click at [420, 267] on span "By Product, By Movement, Store long/thin vertically, Store within easy reach, H…" at bounding box center [520, 273] width 335 height 20
click at [121, 80] on input "By Product, By Movement, Store long/thin vertically, Store within easy reach, H…" at bounding box center [121, 80] width 0 height 0
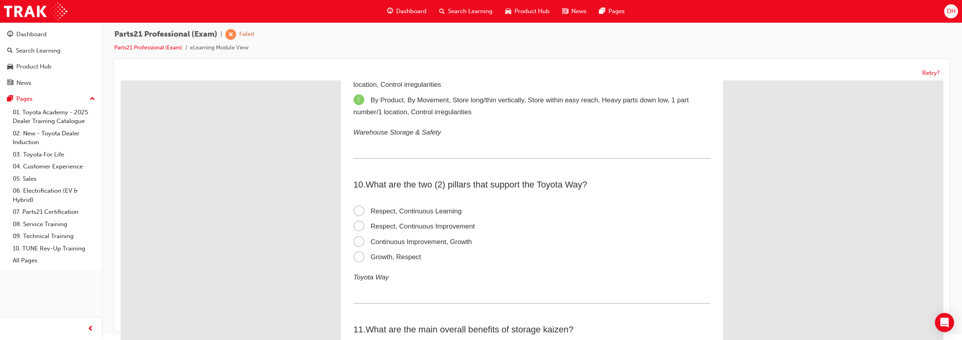
scroll to position [1393, 0]
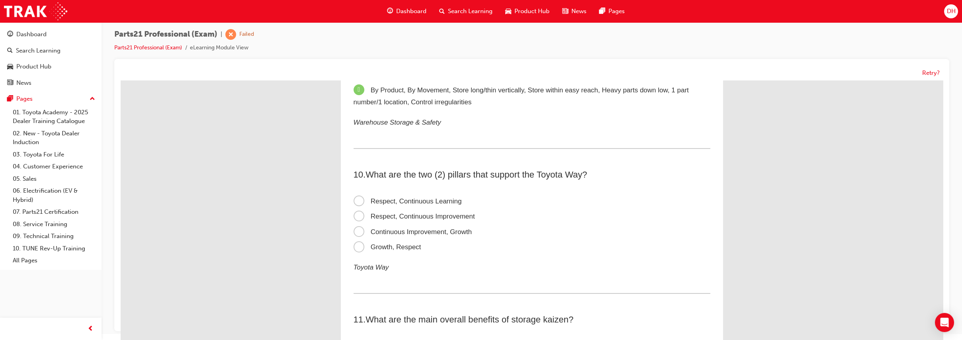
click at [421, 231] on span "Continuous Improvement, Growth" at bounding box center [412, 232] width 118 height 8
click at [121, 80] on input "Continuous Improvement, Growth" at bounding box center [121, 80] width 0 height 0
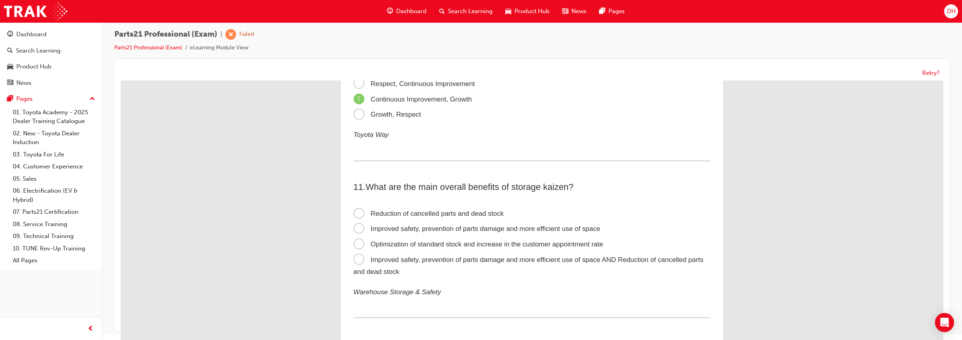
scroll to position [1537, 0]
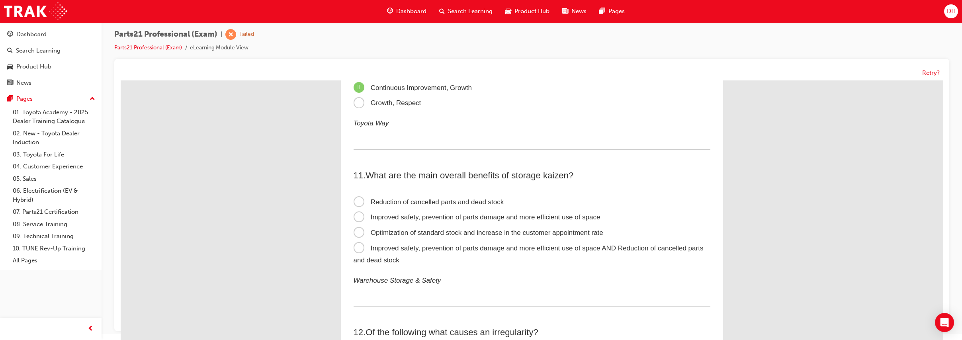
click at [439, 245] on span "Improved safety, prevention of parts damage and more efficient use of space AND…" at bounding box center [528, 254] width 350 height 20
click at [121, 80] on input "Improved safety, prevention of parts damage and more efficient use of space AND…" at bounding box center [121, 80] width 0 height 0
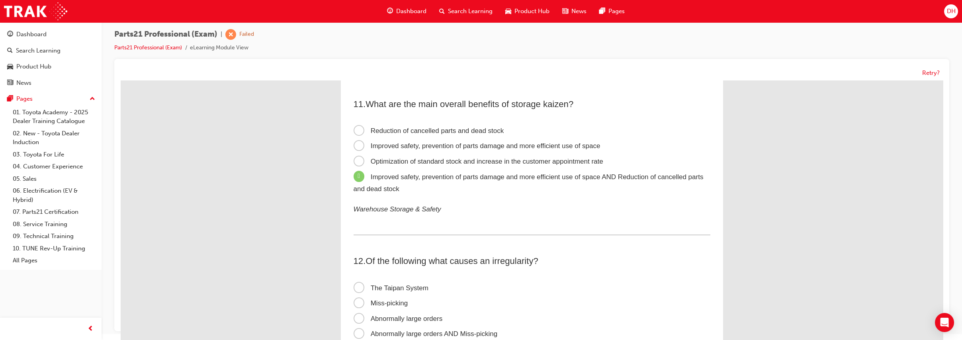
scroll to position [1658, 0]
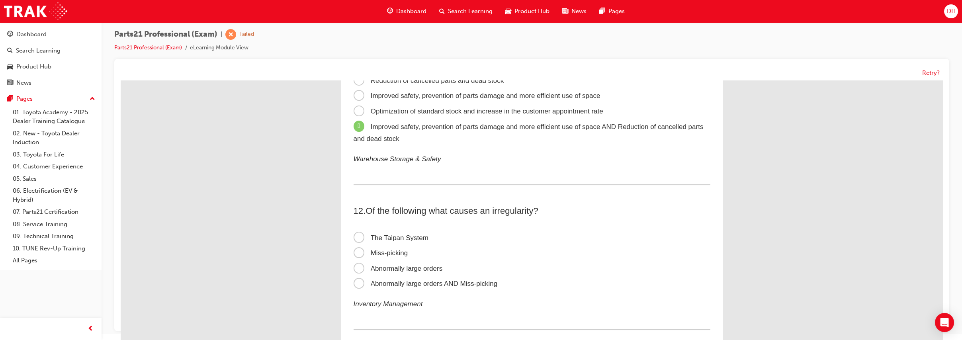
click at [440, 280] on span "Abnormally large orders AND Miss-picking" at bounding box center [425, 284] width 144 height 8
click at [121, 80] on input "Abnormally large orders AND Miss-picking" at bounding box center [121, 80] width 0 height 0
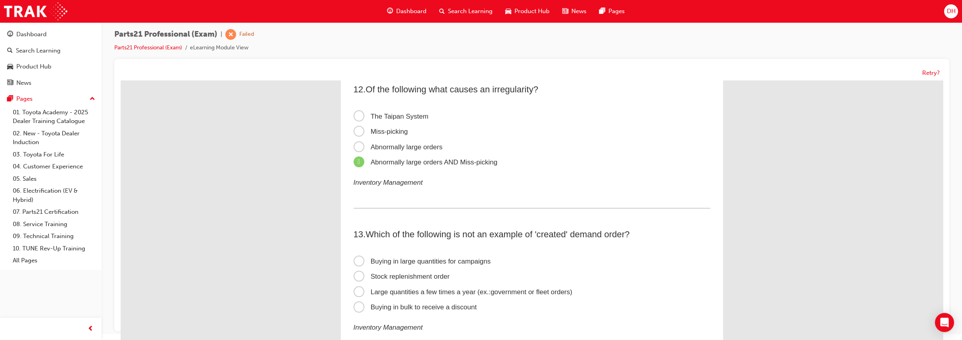
scroll to position [1791, 0]
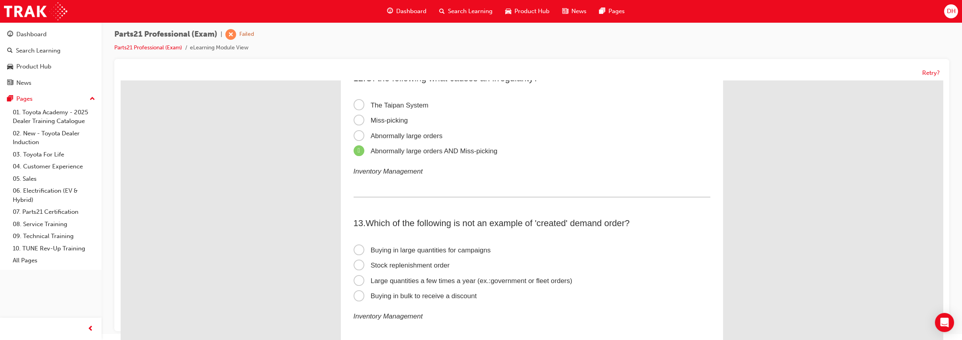
click at [441, 262] on span "Stock replenishment order" at bounding box center [401, 266] width 96 height 8
click at [121, 80] on input "Stock replenishment order" at bounding box center [121, 80] width 0 height 0
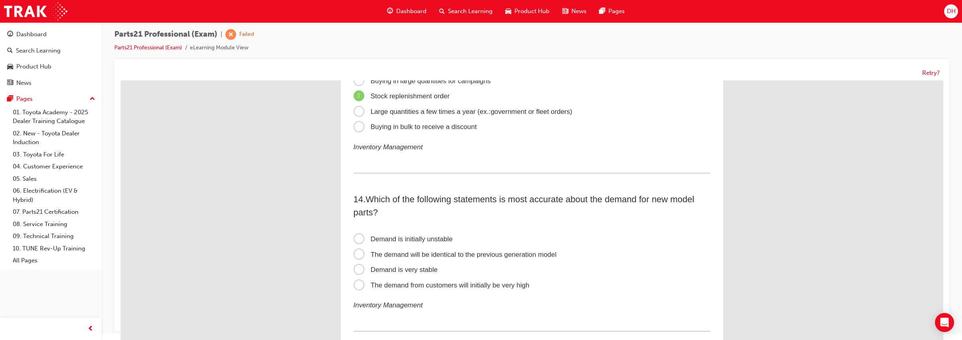
scroll to position [1968, 0]
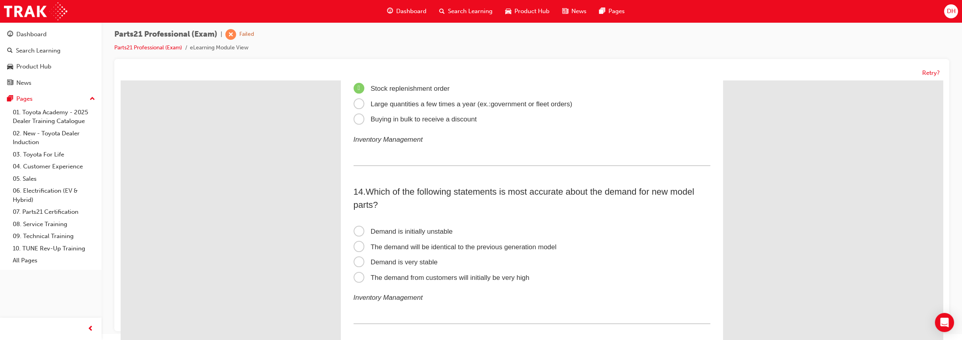
click at [428, 230] on span "Demand is initially unstable" at bounding box center [402, 232] width 99 height 8
click at [121, 80] on input "Demand is initially unstable" at bounding box center [121, 80] width 0 height 0
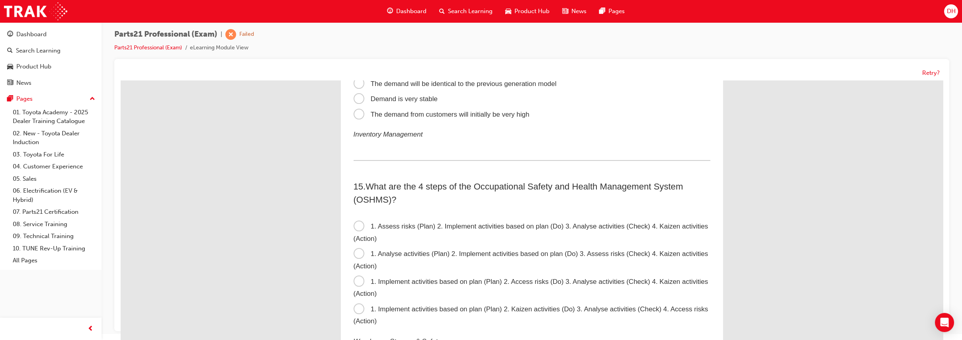
scroll to position [2134, 0]
click at [439, 221] on span "1. Assess risks (Plan) 2. Implement activities based on plan (Do) 3. Analyse ac…" at bounding box center [530, 230] width 355 height 20
click at [121, 80] on input "1. Assess risks (Plan) 2. Implement activities based on plan (Do) 3. Analyse ac…" at bounding box center [121, 80] width 0 height 0
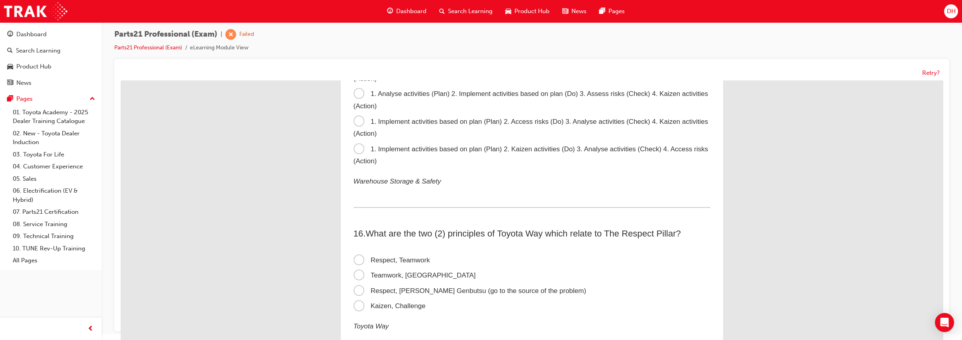
scroll to position [2311, 0]
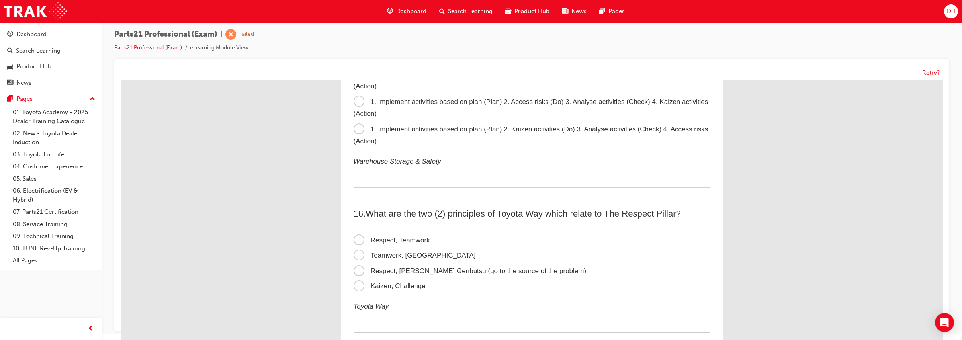
click at [426, 269] on span "Respect, Genchi Genbutsu (go to the source of the problem)" at bounding box center [469, 271] width 233 height 8
click at [121, 80] on input "Respect, Genchi Genbutsu (go to the source of the problem)" at bounding box center [121, 80] width 0 height 0
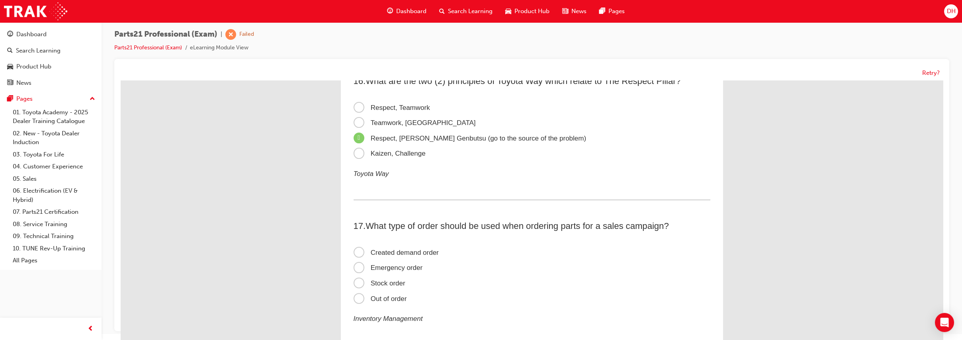
scroll to position [2454, 0]
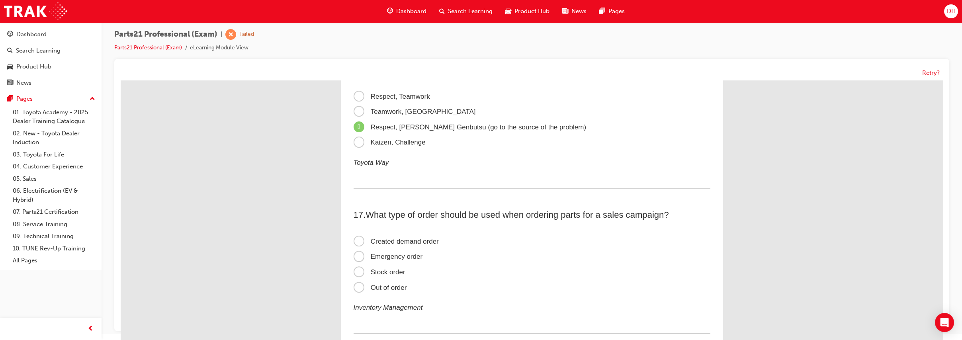
click at [402, 238] on span "Created demand order" at bounding box center [395, 242] width 85 height 8
click at [121, 80] on input "Created demand order" at bounding box center [121, 80] width 0 height 0
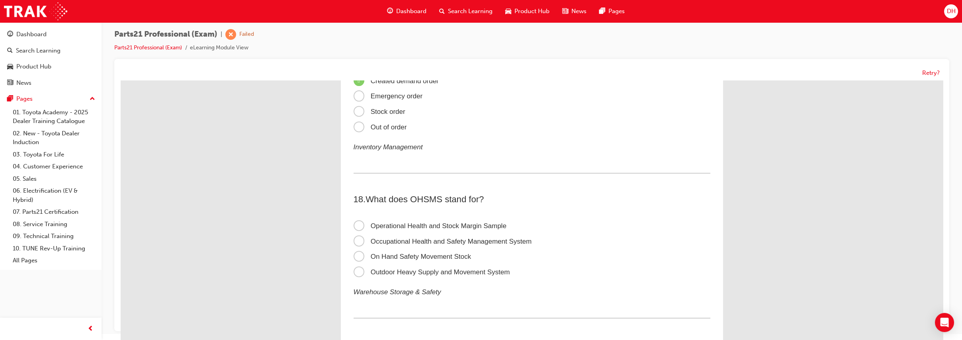
scroll to position [2620, 0]
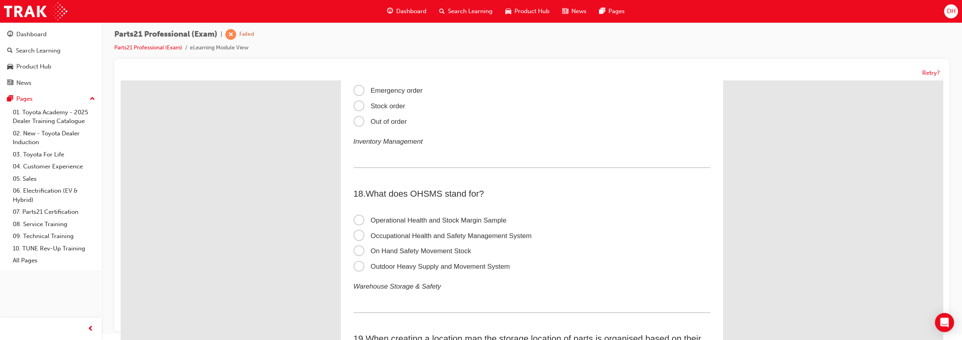
click at [403, 235] on span "Occupational Health and Safety Management System" at bounding box center [442, 236] width 178 height 8
click at [121, 80] on input "Occupational Health and Safety Management System" at bounding box center [121, 80] width 0 height 0
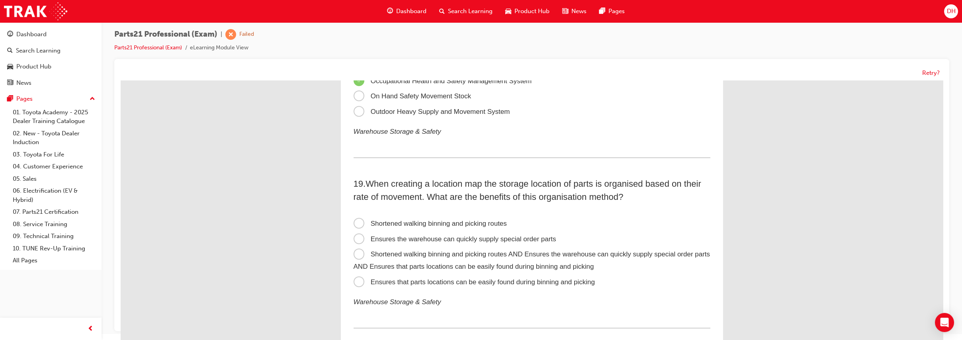
click at [414, 256] on span "Shortened walking binning and picking routes AND Ensures the warehouse can quic…" at bounding box center [531, 260] width 357 height 20
click at [121, 80] on input "Shortened walking binning and picking routes AND Ensures the warehouse can quic…" at bounding box center [121, 80] width 0 height 0
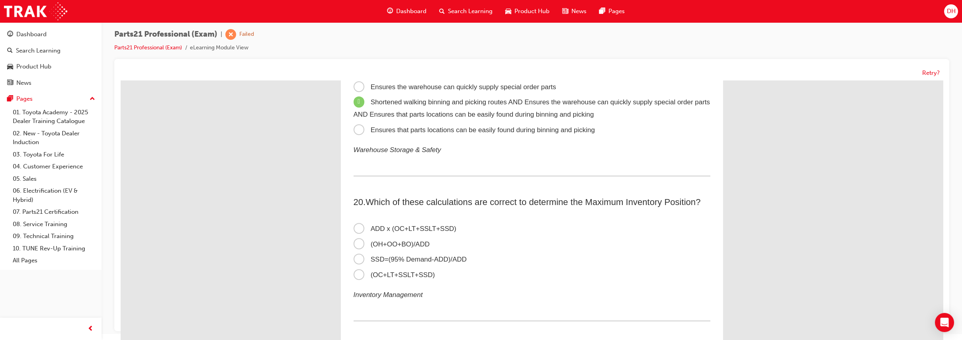
scroll to position [2930, 0]
click at [407, 230] on span "ADD x (OC+LT+SSLT+SSD)" at bounding box center [404, 227] width 103 height 8
click at [121, 80] on input "ADD x (OC+LT+SSLT+SSD)" at bounding box center [121, 80] width 0 height 0
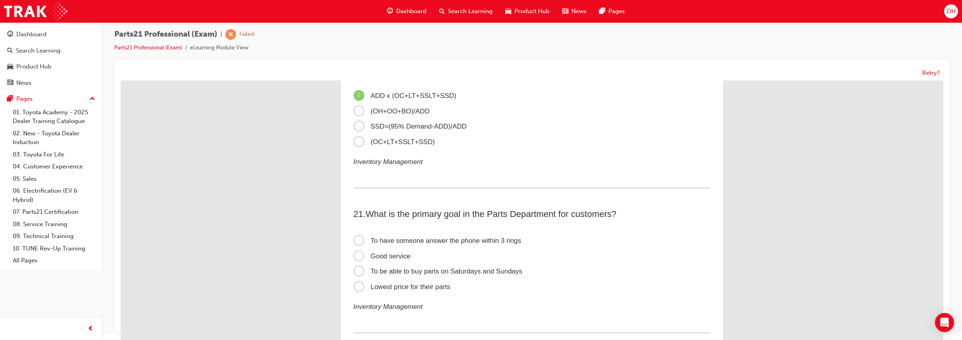
scroll to position [3063, 0]
click at [400, 258] on span "Good service" at bounding box center [381, 254] width 57 height 8
click at [121, 80] on input "Good service" at bounding box center [121, 80] width 0 height 0
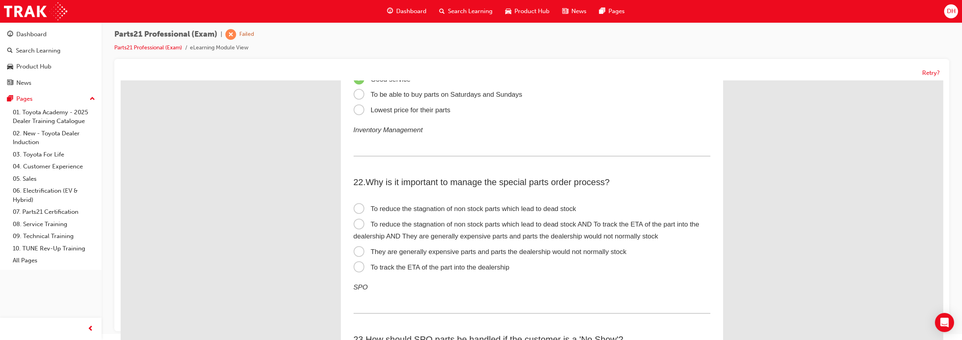
scroll to position [3239, 0]
click at [408, 237] on span "To reduce the stagnation of non stock parts which lead to dead stock AND To tra…" at bounding box center [526, 228] width 346 height 20
click at [121, 80] on input "To reduce the stagnation of non stock parts which lead to dead stock AND To tra…" at bounding box center [121, 80] width 0 height 0
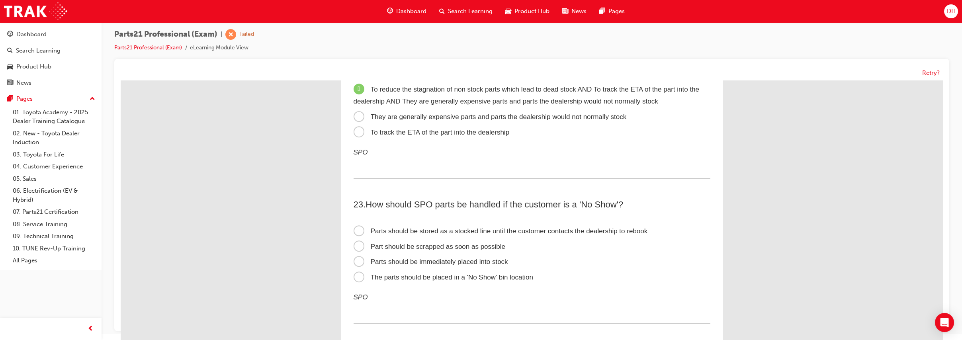
scroll to position [3372, 0]
click at [427, 281] on span "The parts should be placed in a 'No Show' bin location" at bounding box center [443, 277] width 180 height 8
click at [121, 80] on input "The parts should be placed in a 'No Show' bin location" at bounding box center [121, 80] width 0 height 0
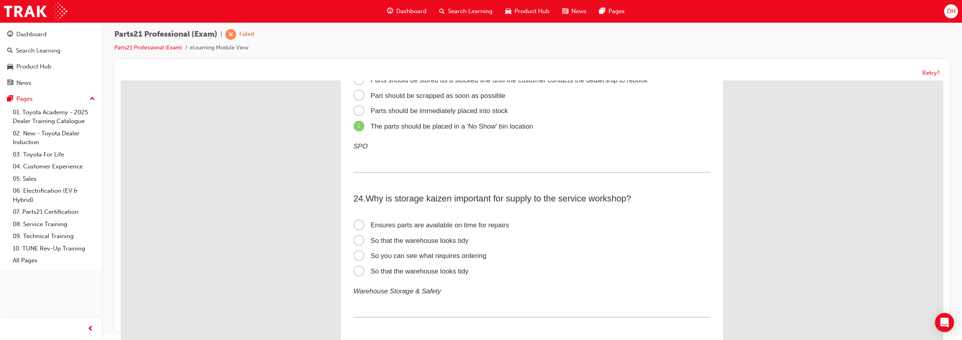
scroll to position [3527, 0]
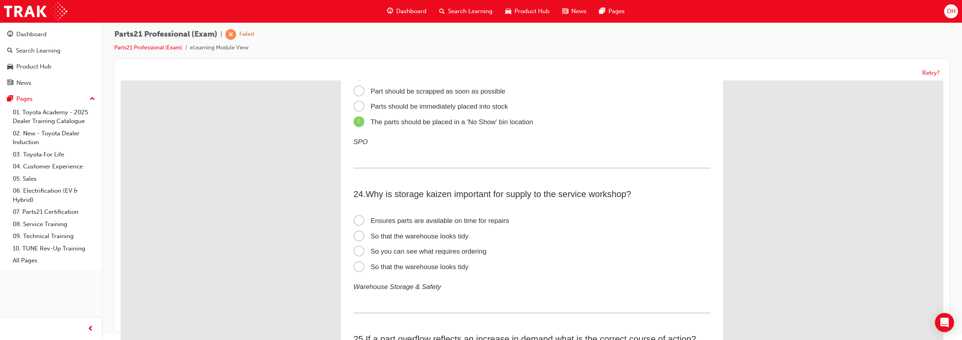
click at [411, 225] on span "Ensures parts are available on time for repairs" at bounding box center [431, 221] width 156 height 8
click at [121, 80] on input "Ensures parts are available on time for repairs" at bounding box center [121, 80] width 0 height 0
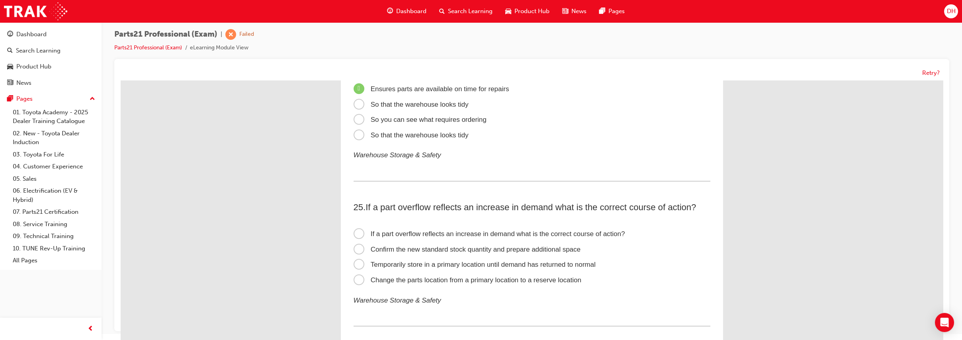
scroll to position [3660, 0]
click at [421, 252] on span "Confirm the new standard stock quantity and prepare additional space" at bounding box center [466, 249] width 227 height 8
click at [121, 80] on input "Confirm the new standard stock quantity and prepare additional space" at bounding box center [121, 80] width 0 height 0
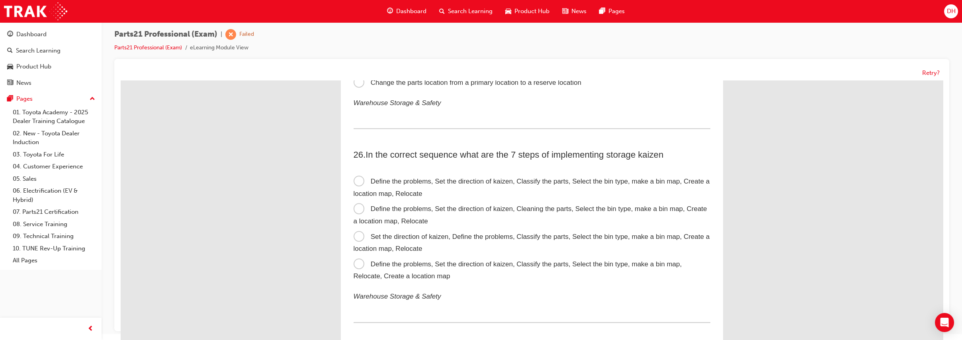
scroll to position [3859, 0]
click at [430, 273] on span "Define the problems, Set the direction of kaizen, Classify the parts, Select th…" at bounding box center [517, 268] width 328 height 20
click at [121, 80] on input "Define the problems, Set the direction of kaizen, Classify the parts, Select th…" at bounding box center [121, 80] width 0 height 0
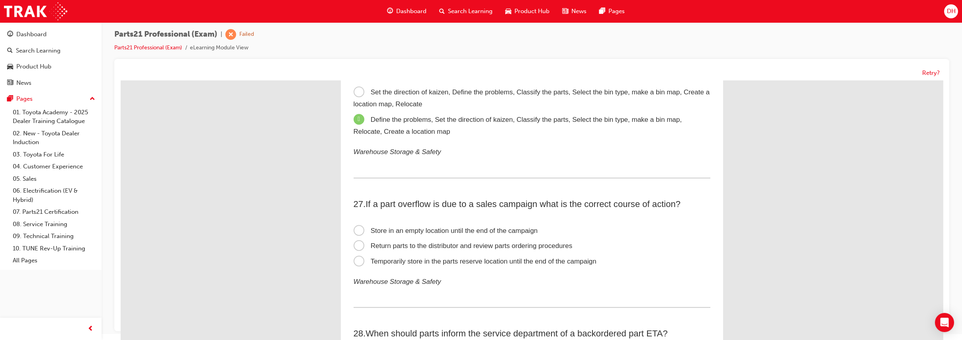
scroll to position [4002, 0]
click at [431, 264] on span "Temporarily store in the parts reserve location until the end of the campaign" at bounding box center [474, 260] width 243 height 8
click at [121, 80] on input "Temporarily store in the parts reserve location until the end of the campaign" at bounding box center [121, 80] width 0 height 0
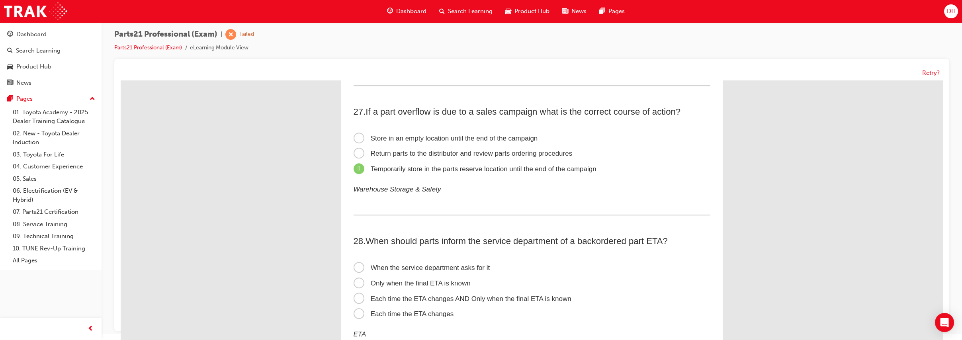
scroll to position [4135, 0]
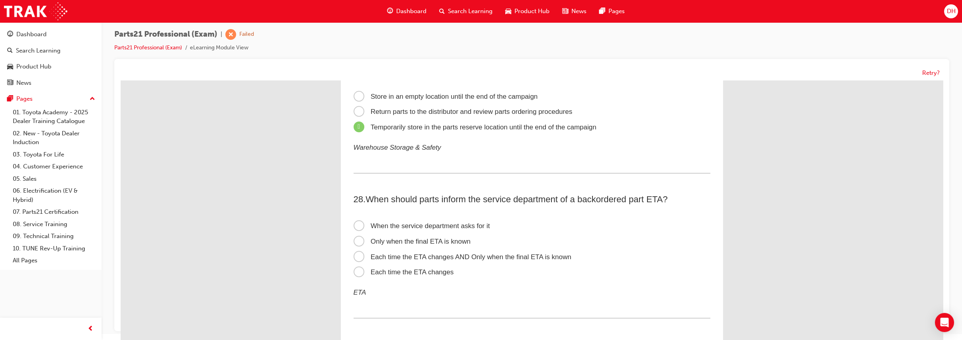
click at [433, 261] on span "Each time the ETA changes AND Only when the final ETA is known" at bounding box center [462, 257] width 218 height 8
click at [121, 80] on input "Each time the ETA changes AND Only when the final ETA is known" at bounding box center [121, 80] width 0 height 0
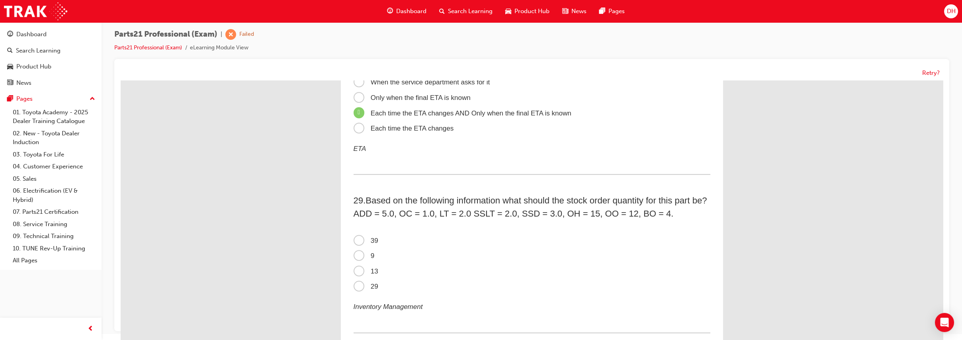
scroll to position [4301, 0]
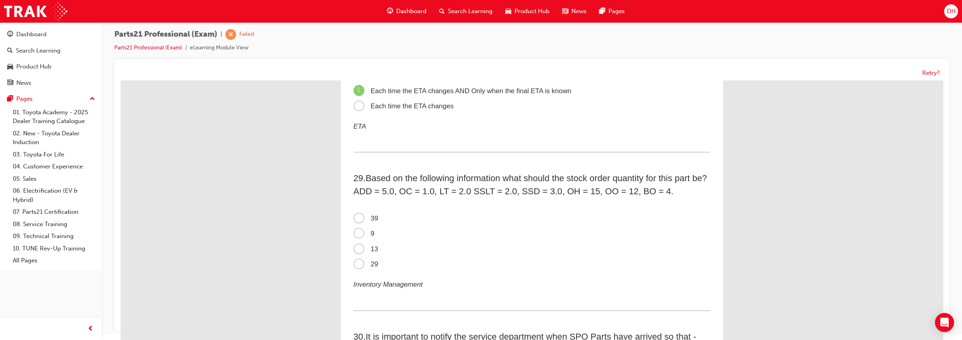
click at [355, 237] on span "9" at bounding box center [363, 234] width 21 height 8
click at [121, 80] on input "9" at bounding box center [121, 80] width 0 height 0
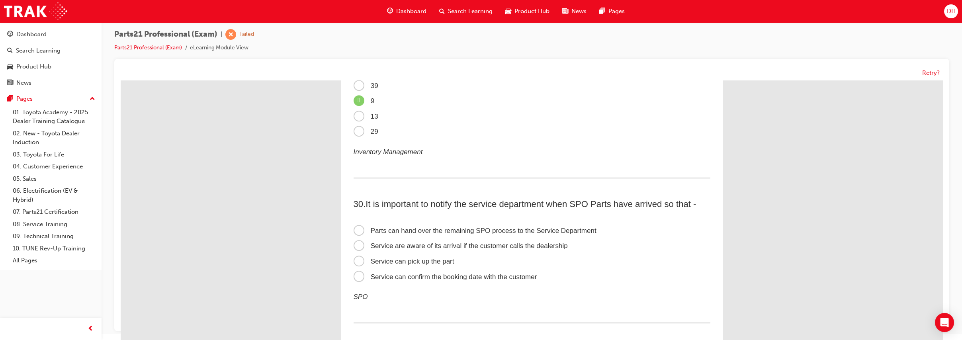
scroll to position [4445, 0]
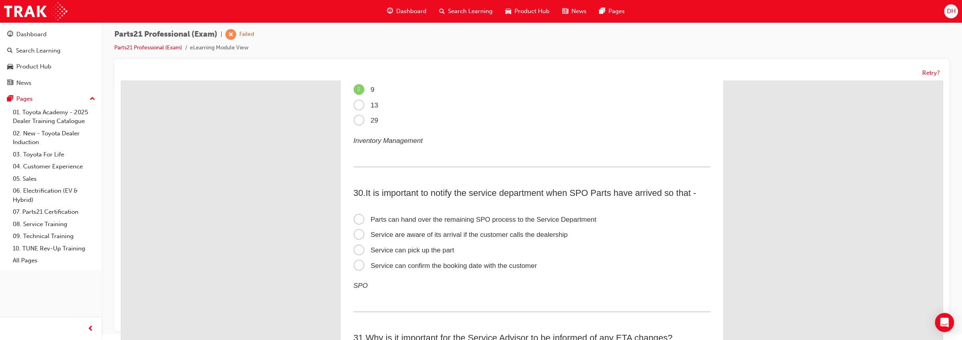
click at [443, 269] on span "Service can confirm the booking date with the customer" at bounding box center [445, 266] width 184 height 8
click at [121, 80] on input "Service can confirm the booking date with the customer" at bounding box center [121, 80] width 0 height 0
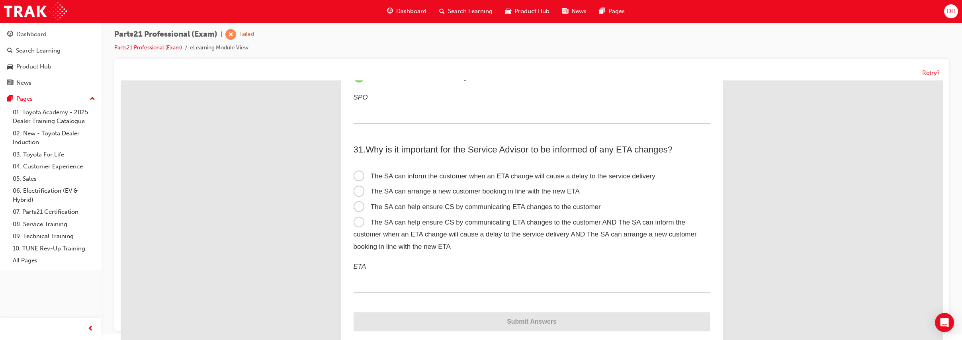
click at [443, 250] on span "The SA can help ensure CS by communicating ETA changes to the customer AND The …" at bounding box center [524, 235] width 343 height 32
click at [121, 80] on input "The SA can help ensure CS by communicating ETA changes to the customer AND The …" at bounding box center [121, 80] width 0 height 0
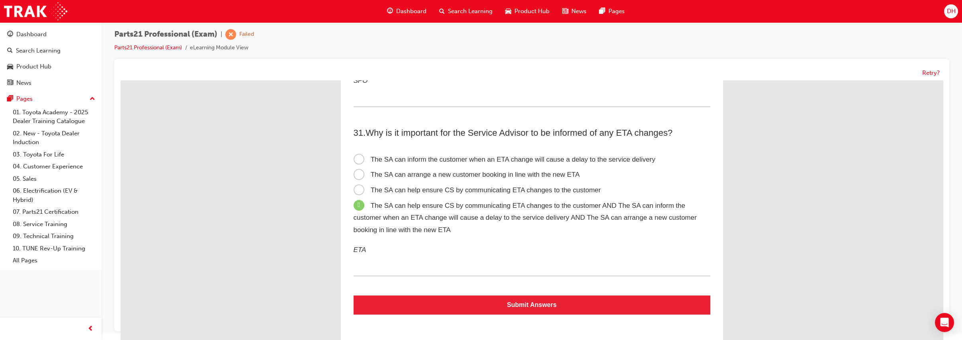
scroll to position [4674, 0]
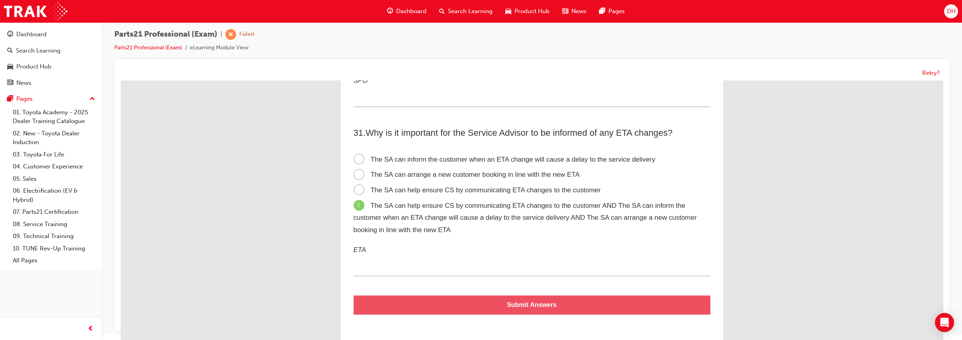
click at [486, 303] on button "Submit Answers" at bounding box center [531, 304] width 357 height 19
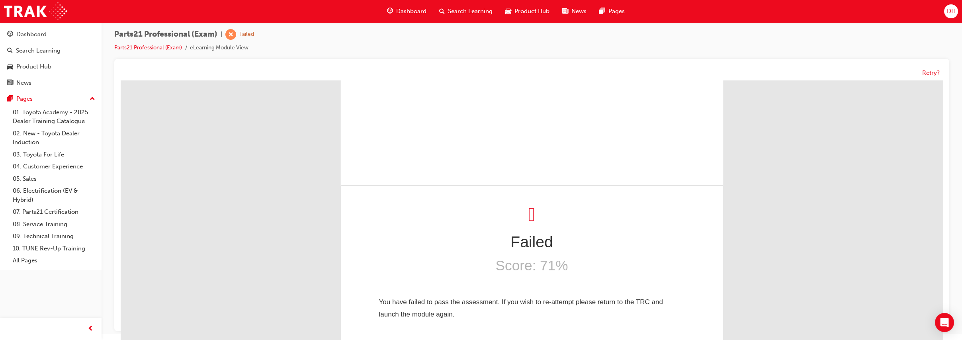
scroll to position [0, 0]
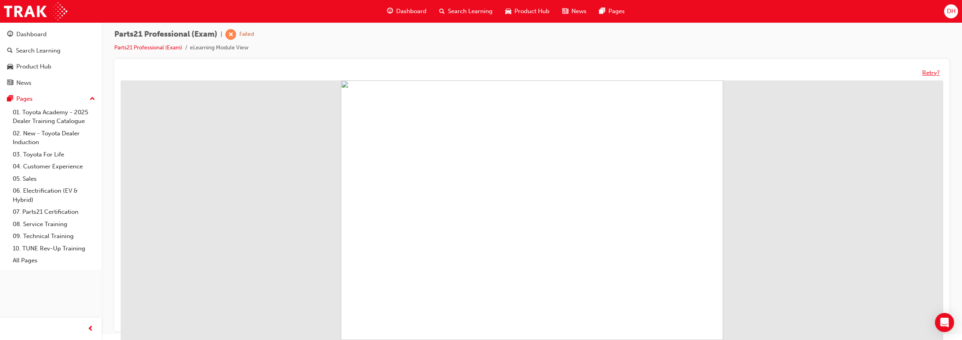
click at [929, 75] on button "Retry?" at bounding box center [931, 72] width 18 height 9
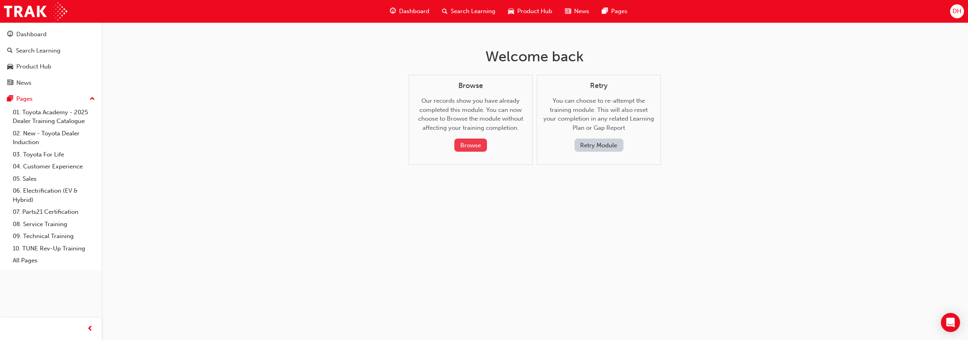
click at [480, 143] on button "Browse" at bounding box center [471, 145] width 33 height 13
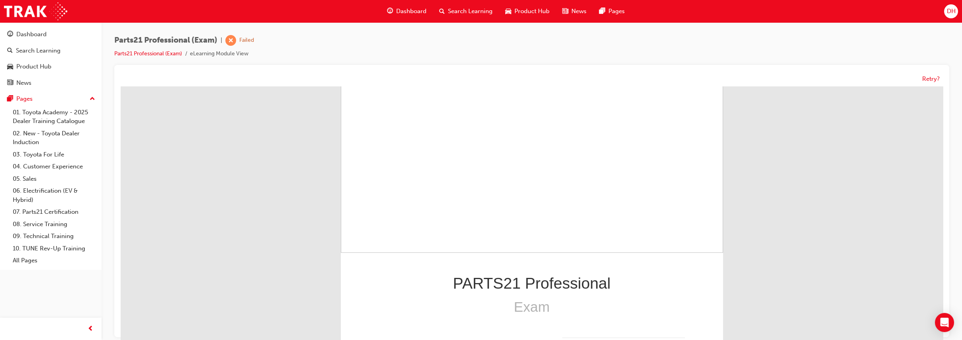
scroll to position [6, 0]
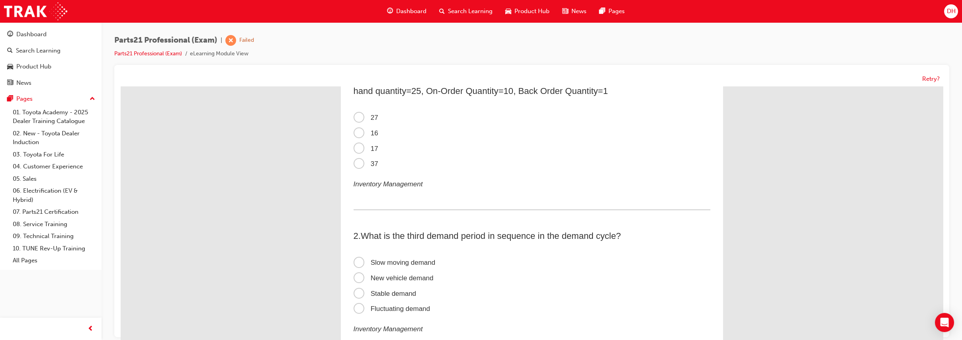
scroll to position [0, 0]
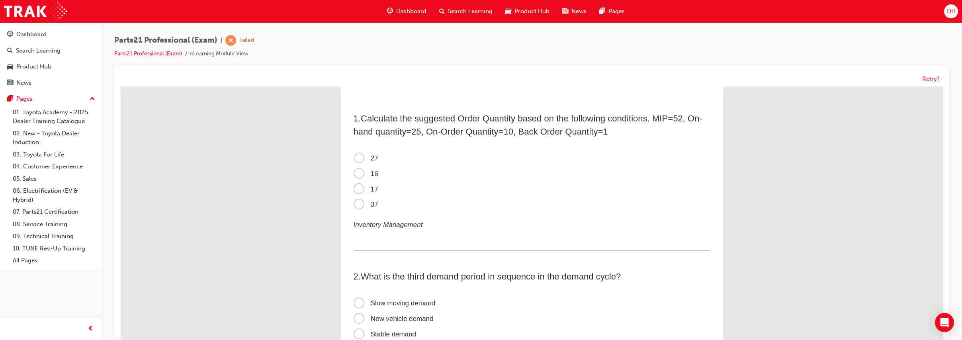
click at [355, 173] on span "16" at bounding box center [365, 174] width 25 height 8
click at [121, 86] on input "16" at bounding box center [121, 86] width 0 height 0
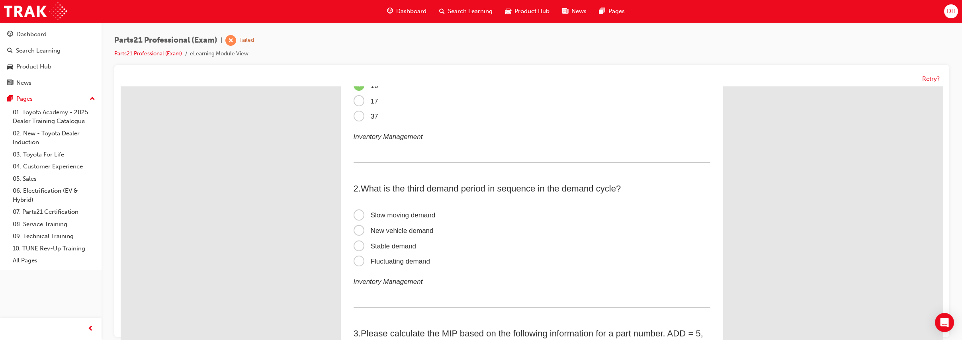
scroll to position [88, 0]
click at [406, 263] on span "Fluctuating demand" at bounding box center [391, 261] width 77 height 8
click at [121, 86] on input "Fluctuating demand" at bounding box center [121, 86] width 0 height 0
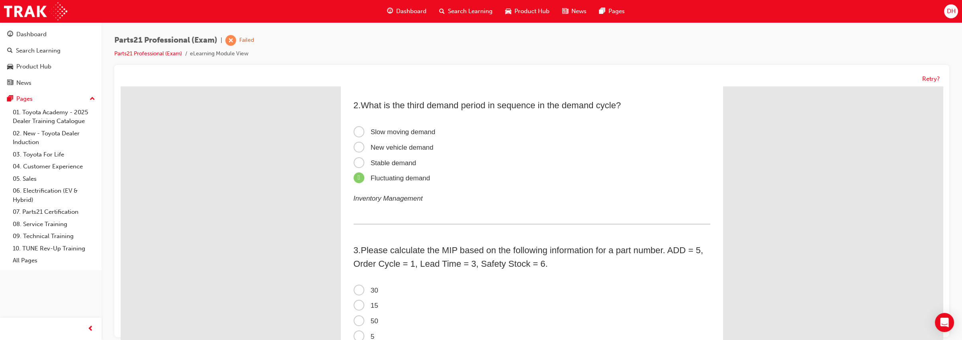
scroll to position [232, 0]
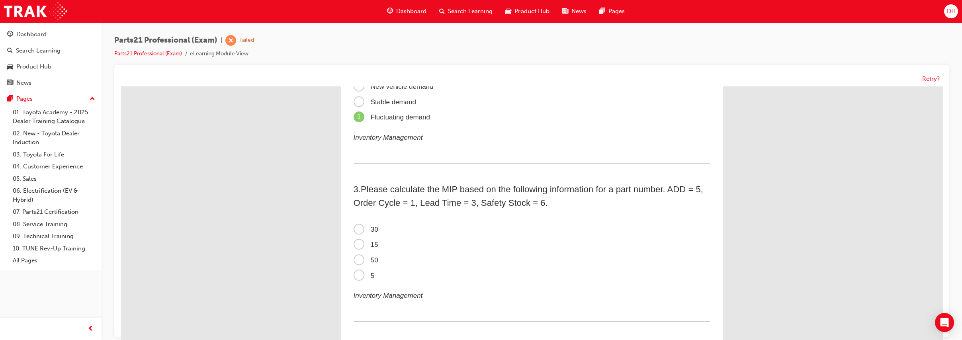
click at [354, 259] on span "50" at bounding box center [365, 260] width 25 height 8
click at [121, 86] on input "50" at bounding box center [121, 86] width 0 height 0
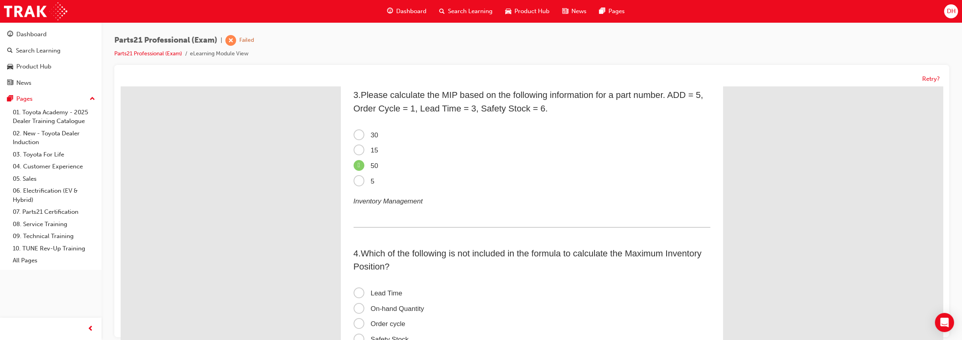
scroll to position [375, 0]
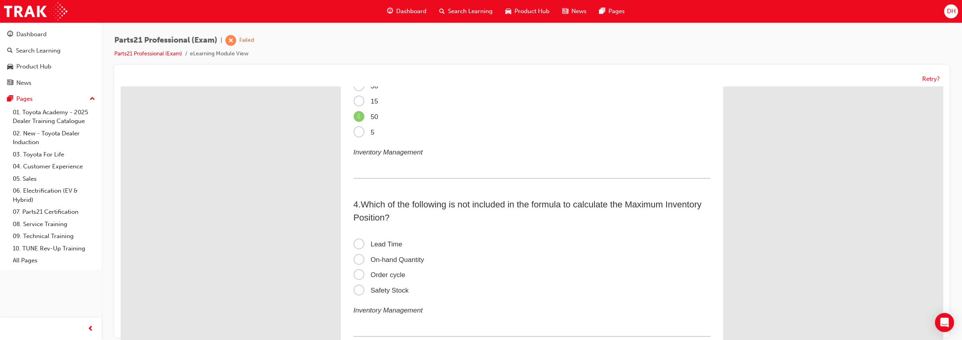
click at [388, 259] on span "On-hand Quantity" at bounding box center [388, 260] width 70 height 8
click at [121, 86] on input "On-hand Quantity" at bounding box center [121, 86] width 0 height 0
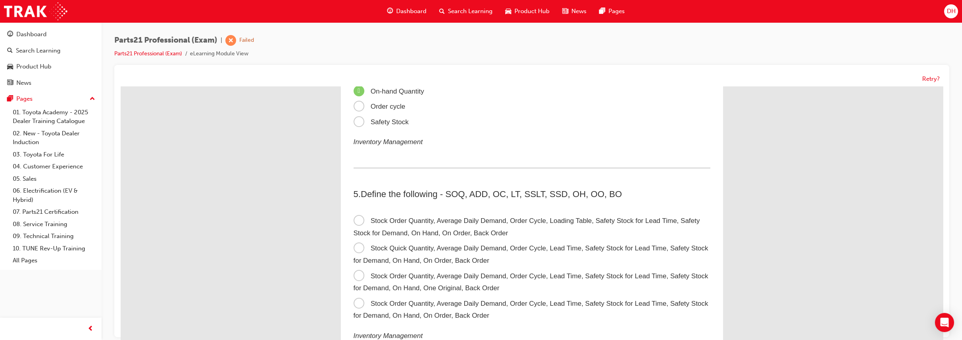
scroll to position [552, 0]
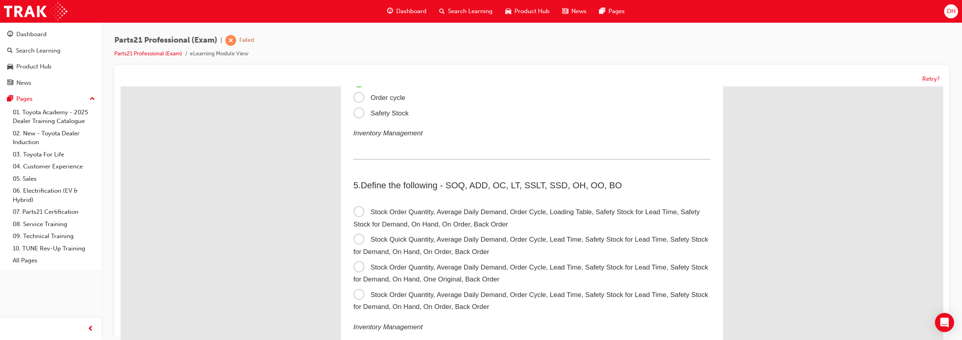
click at [451, 298] on label "Stock Order Quantity, Average Daily Demand, Order Cycle, Lead Time, Safety Stoc…" at bounding box center [531, 300] width 357 height 27
click at [121, 86] on input "Stock Order Quantity, Average Daily Demand, Order Cycle, Lead Time, Safety Stoc…" at bounding box center [121, 86] width 0 height 0
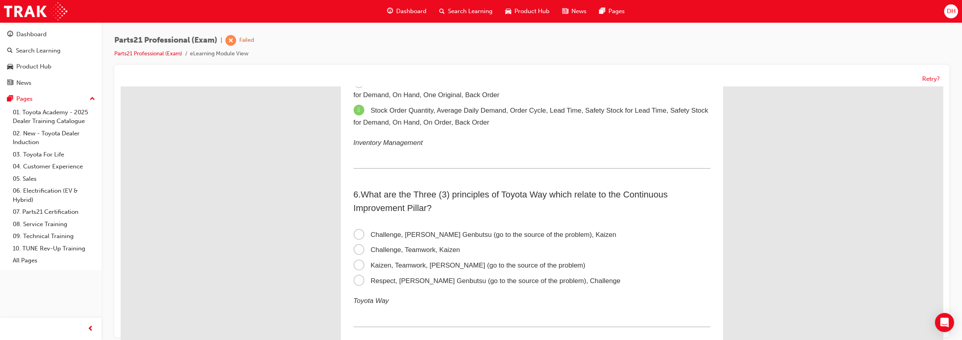
scroll to position [741, 0]
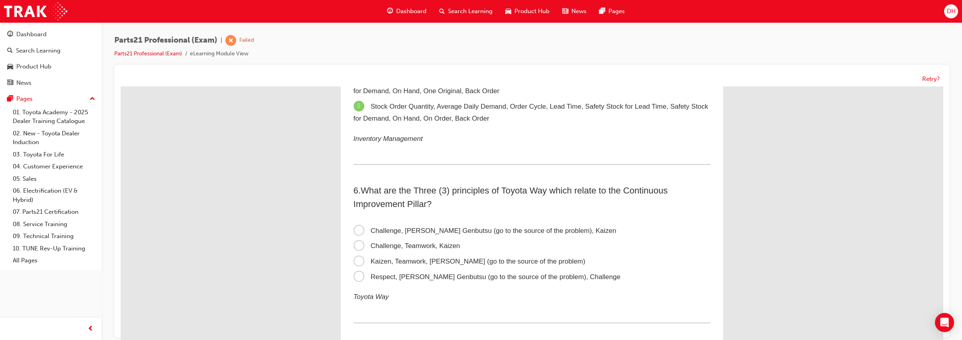
click at [409, 229] on span "Challenge, Genchi Genbutsu (go to the source of the problem), Kaizen" at bounding box center [484, 231] width 263 height 8
click at [121, 86] on input "Challenge, Genchi Genbutsu (go to the source of the problem), Kaizen" at bounding box center [121, 86] width 0 height 0
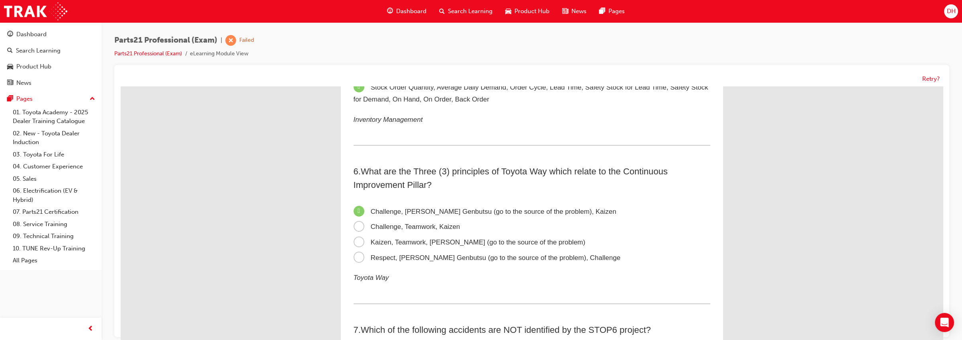
scroll to position [906, 0]
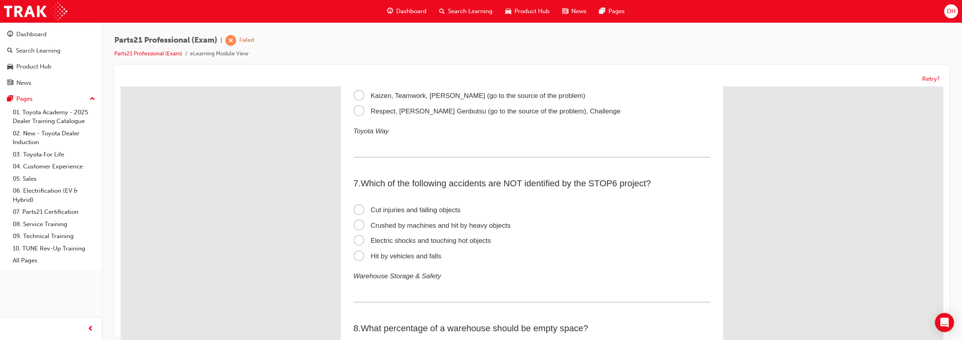
click at [404, 206] on span "Cut injuries and falling objects" at bounding box center [406, 210] width 107 height 8
click at [121, 86] on input "Cut injuries and falling objects" at bounding box center [121, 86] width 0 height 0
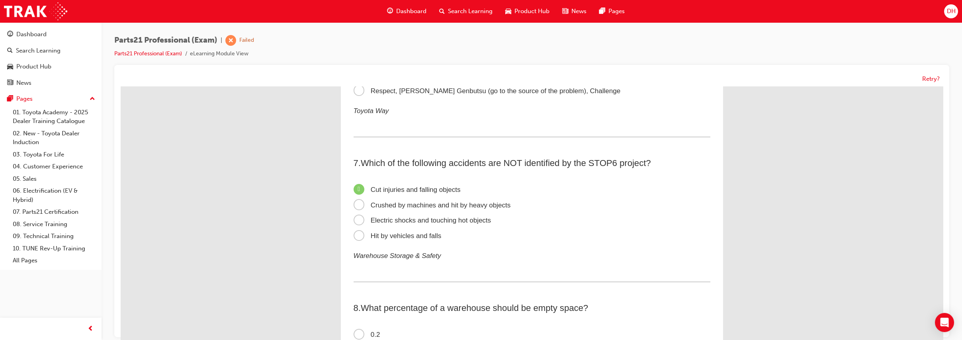
scroll to position [1017, 0]
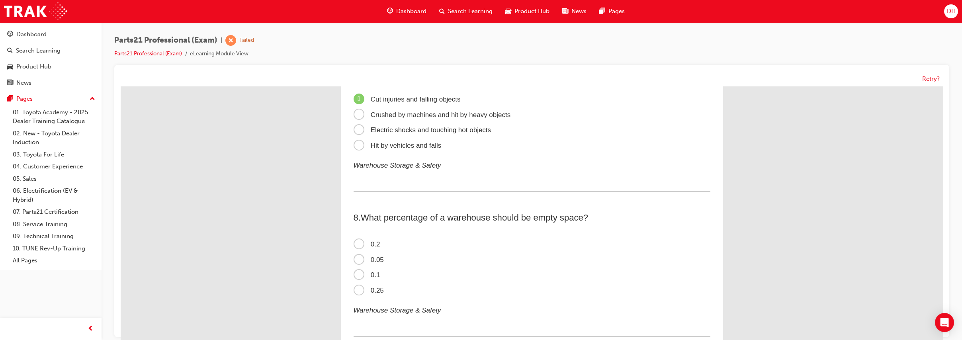
click at [363, 240] on span "0.2" at bounding box center [366, 244] width 27 height 8
click at [121, 86] on input "0.2" at bounding box center [121, 86] width 0 height 0
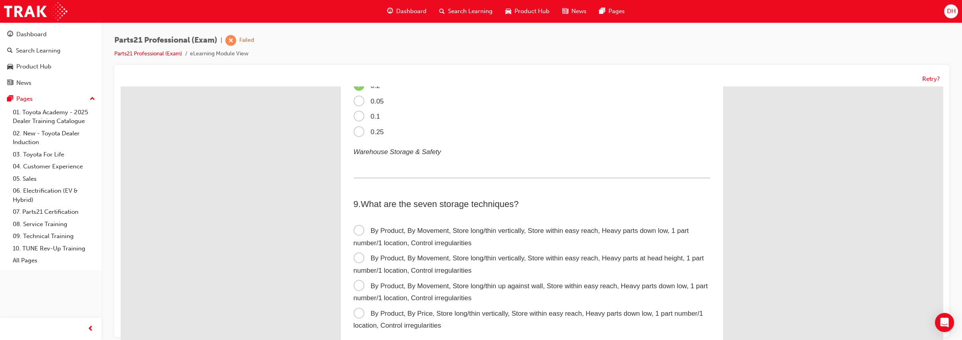
scroll to position [1183, 0]
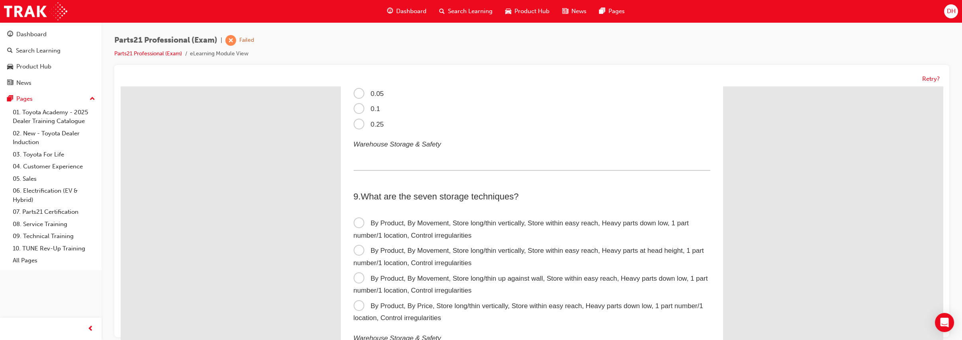
click at [391, 227] on label "By Product, By Movement, Store long/thin vertically, Store within easy reach, H…" at bounding box center [531, 229] width 357 height 27
click at [121, 86] on input "By Product, By Movement, Store long/thin vertically, Store within easy reach, H…" at bounding box center [121, 86] width 0 height 0
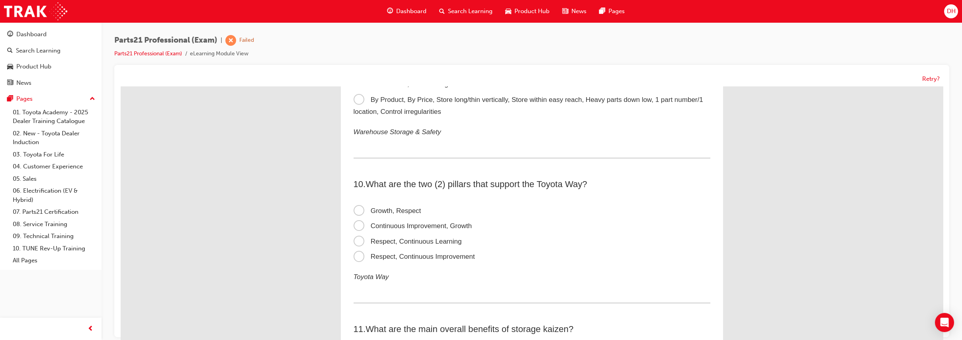
scroll to position [1393, 0]
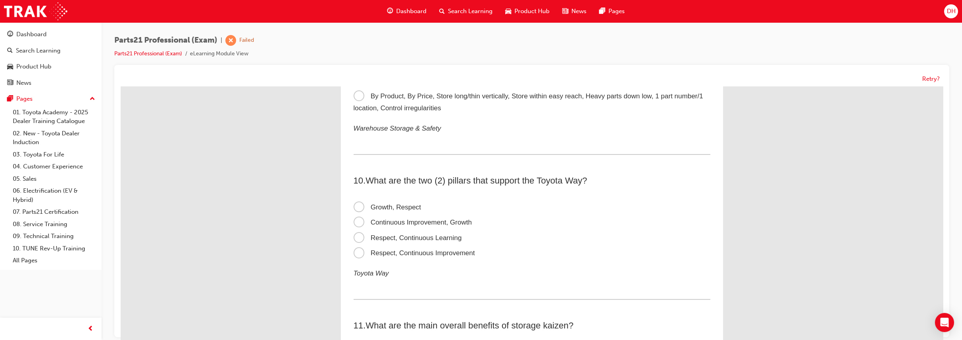
click at [392, 220] on span "Continuous Improvement, Growth" at bounding box center [412, 223] width 118 height 8
click at [121, 86] on input "Continuous Improvement, Growth" at bounding box center [121, 86] width 0 height 0
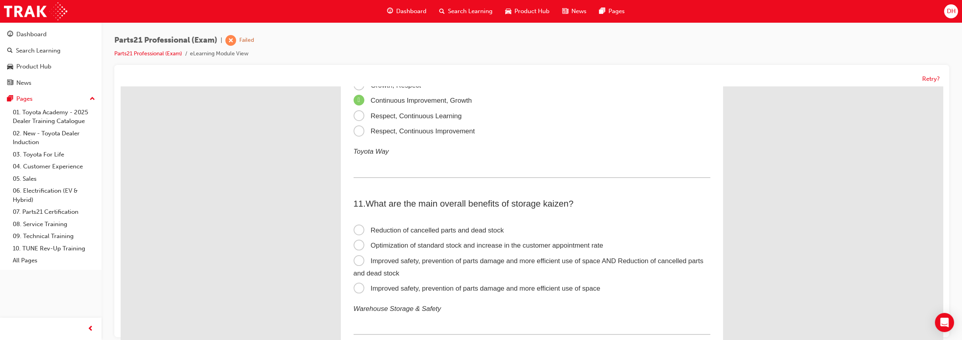
scroll to position [1525, 0]
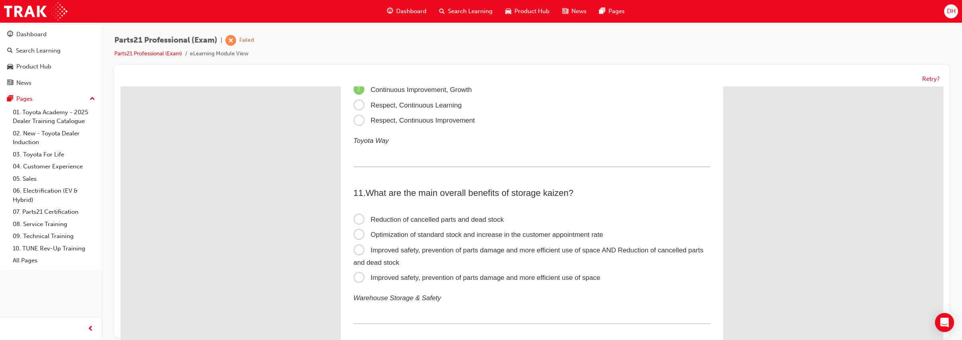
click at [402, 247] on span "Improved safety, prevention of parts damage and more efficient use of space AND…" at bounding box center [528, 256] width 350 height 20
click at [121, 86] on input "Improved safety, prevention of parts damage and more efficient use of space AND…" at bounding box center [121, 86] width 0 height 0
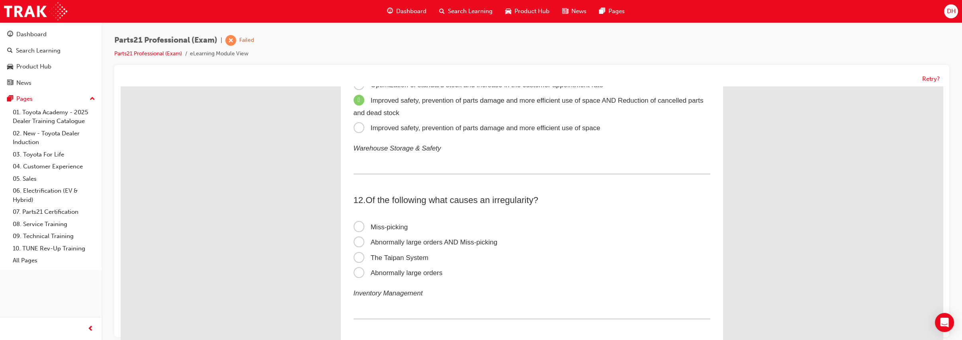
scroll to position [1681, 0]
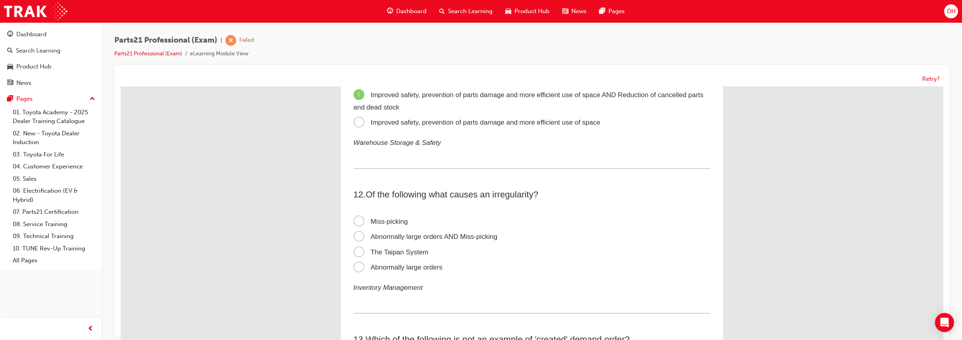
click at [402, 236] on span "Abnormally large orders AND Miss-picking" at bounding box center [425, 237] width 144 height 8
click at [121, 86] on input "Abnormally large orders AND Miss-picking" at bounding box center [121, 86] width 0 height 0
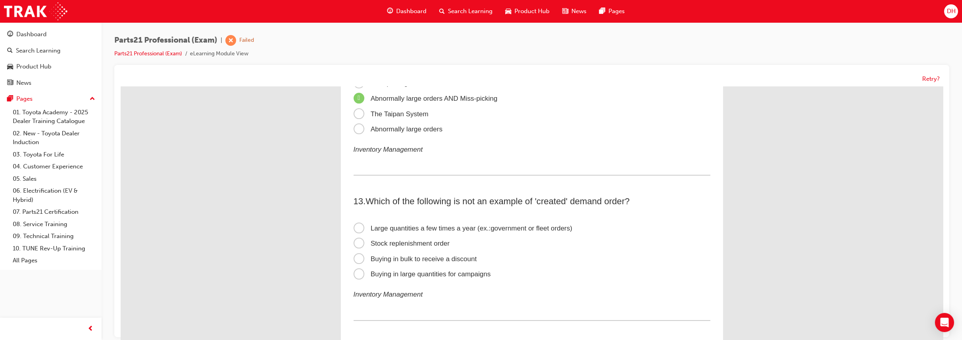
scroll to position [1824, 0]
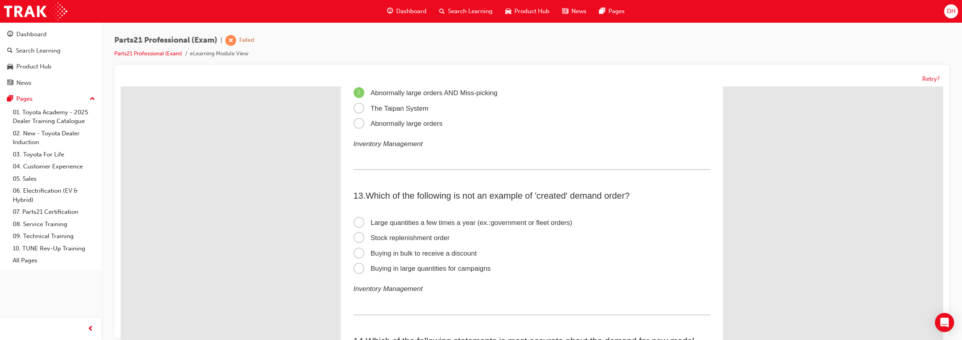
click at [402, 235] on span "Stock replenishment order" at bounding box center [401, 238] width 96 height 8
click at [121, 86] on input "Stock replenishment order" at bounding box center [121, 86] width 0 height 0
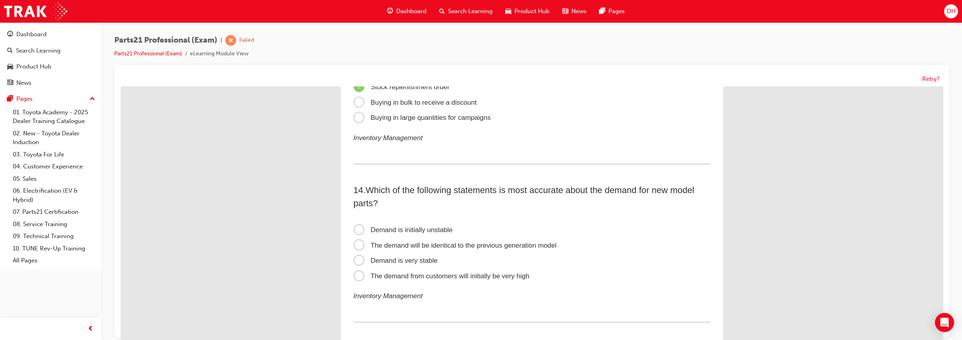
scroll to position [1979, 0]
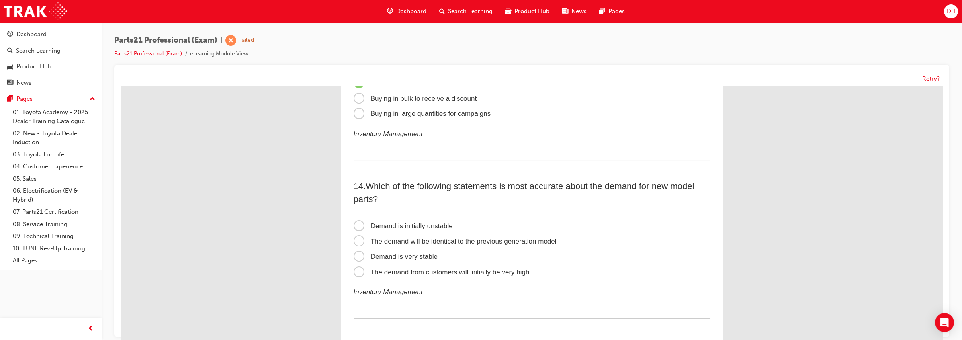
click at [392, 227] on span "Demand is initially unstable" at bounding box center [402, 226] width 99 height 8
click at [121, 86] on input "Demand is initially unstable" at bounding box center [121, 86] width 0 height 0
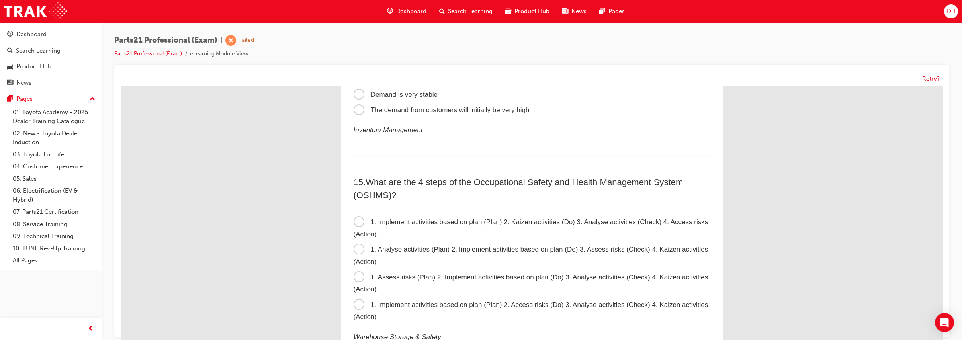
scroll to position [2145, 0]
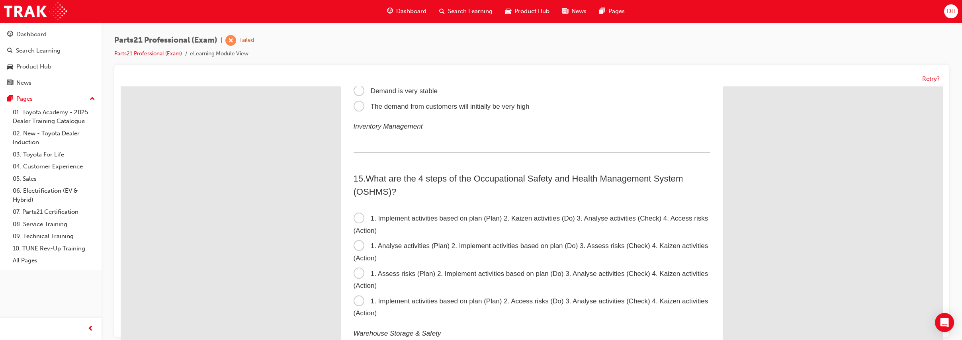
click at [390, 215] on span "1. Implement activities based on plan (Plan) 2. Kaizen activities (Do) 3. Analy…" at bounding box center [530, 225] width 355 height 20
click at [121, 86] on input "1. Implement activities based on plan (Plan) 2. Kaizen activities (Do) 3. Analy…" at bounding box center [121, 86] width 0 height 0
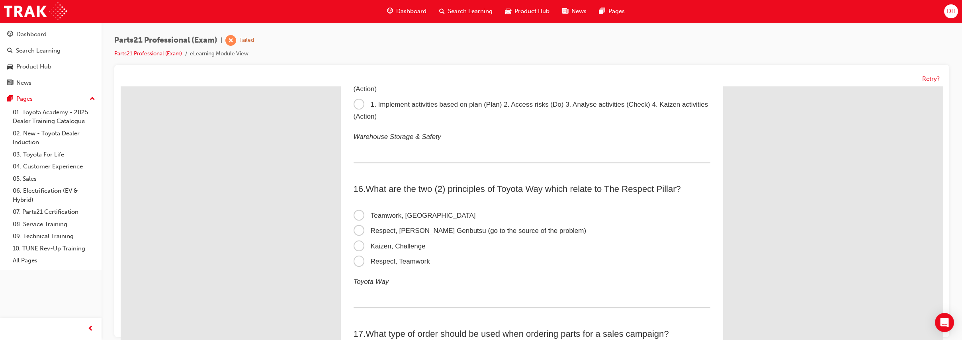
scroll to position [2344, 0]
click at [398, 227] on span "Respect, Genchi Genbutsu (go to the source of the problem)" at bounding box center [469, 229] width 233 height 8
click at [121, 86] on input "Respect, Genchi Genbutsu (go to the source of the problem)" at bounding box center [121, 86] width 0 height 0
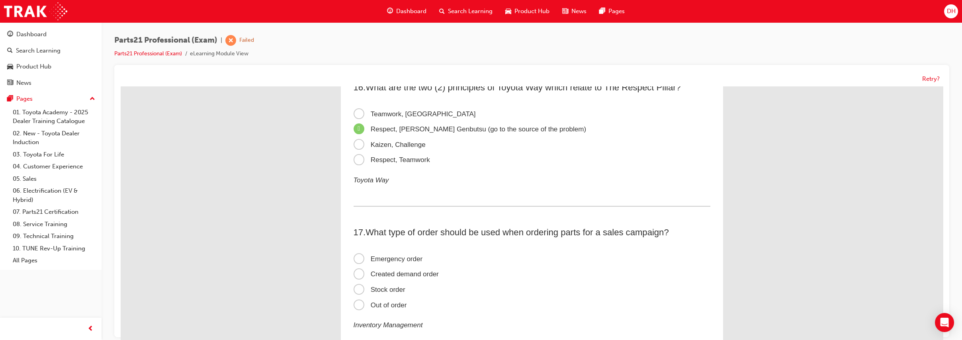
scroll to position [2454, 0]
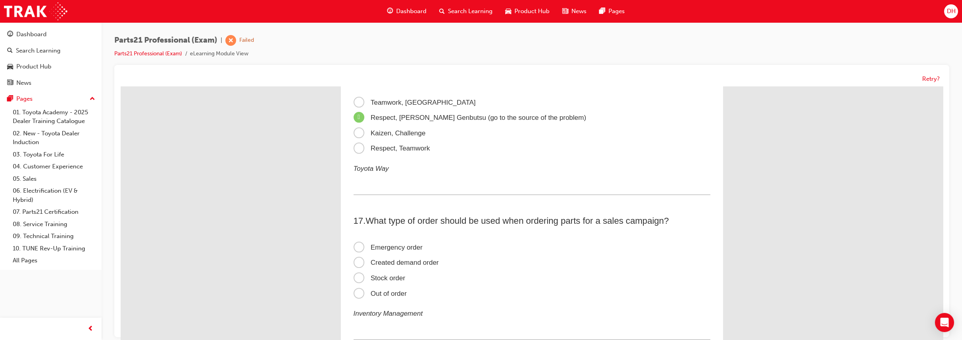
click at [410, 260] on span "Created demand order" at bounding box center [395, 263] width 85 height 8
click at [121, 86] on input "Created demand order" at bounding box center [121, 86] width 0 height 0
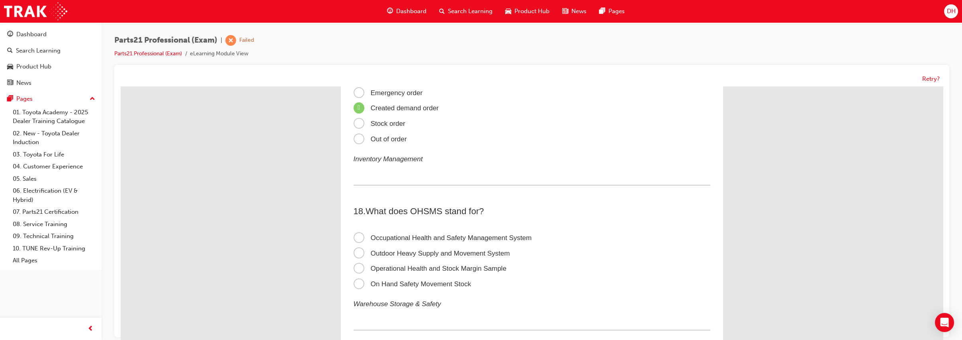
scroll to position [2609, 0]
click at [402, 237] on span "Occupational Health and Safety Management System" at bounding box center [442, 238] width 178 height 8
click at [121, 86] on input "Occupational Health and Safety Management System" at bounding box center [121, 86] width 0 height 0
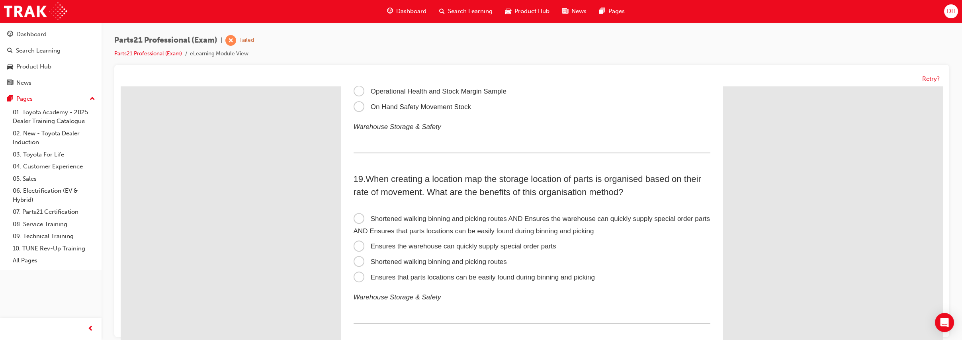
scroll to position [2786, 0]
click at [397, 215] on span "Shortened walking binning and picking routes AND Ensures the warehouse can quic…" at bounding box center [531, 225] width 357 height 20
click at [121, 86] on input "Shortened walking binning and picking routes AND Ensures the warehouse can quic…" at bounding box center [121, 86] width 0 height 0
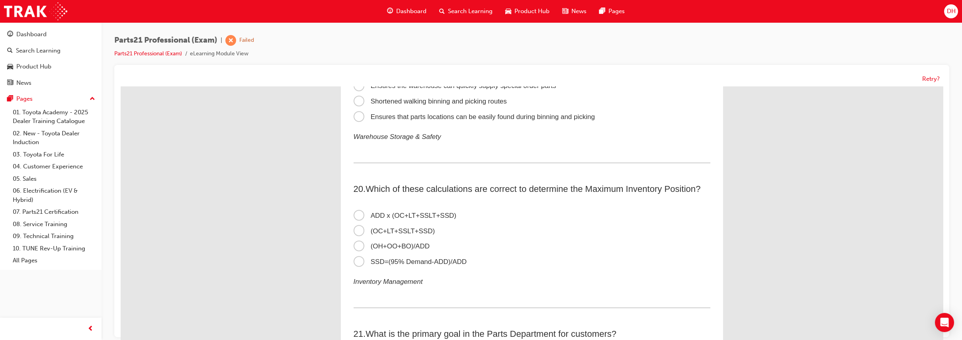
scroll to position [2952, 0]
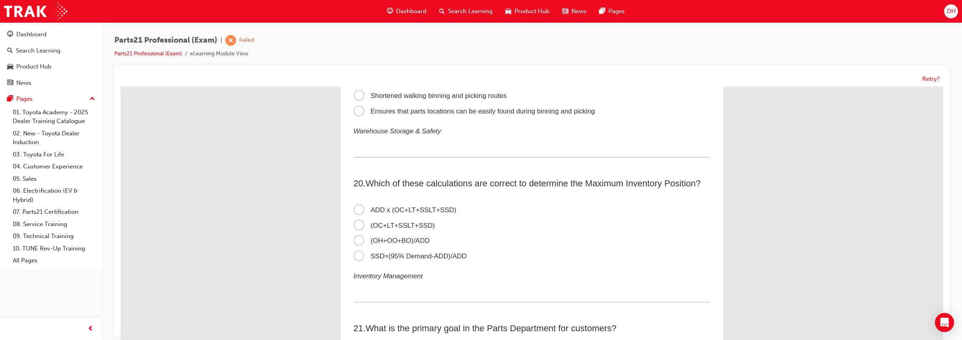
click at [398, 214] on span "ADD x (OC+LT+SSLT+SSD)" at bounding box center [404, 210] width 103 height 8
click at [121, 86] on input "ADD x (OC+LT+SSLT+SSD)" at bounding box center [121, 86] width 0 height 0
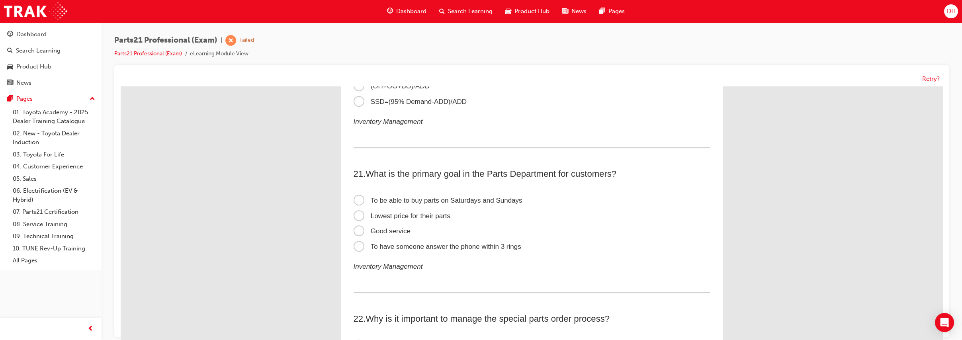
scroll to position [3107, 0]
click at [395, 234] on span "Good service" at bounding box center [381, 231] width 57 height 8
click at [121, 86] on input "Good service" at bounding box center [121, 86] width 0 height 0
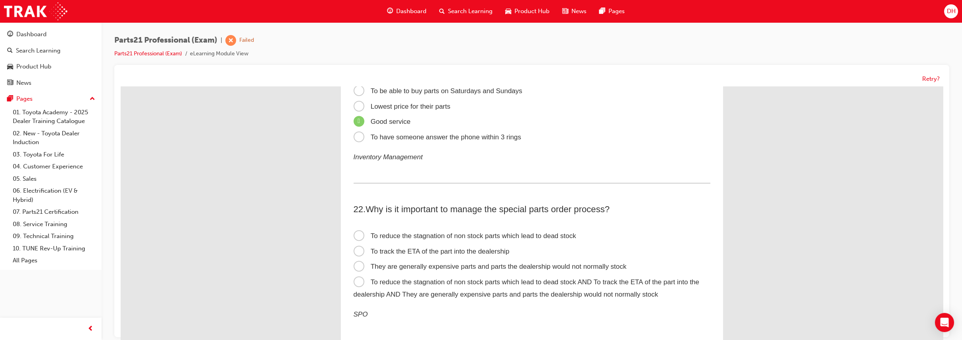
scroll to position [3229, 0]
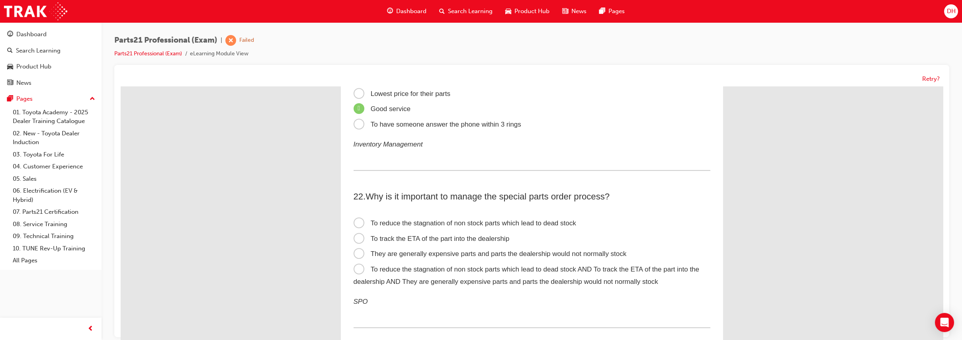
click at [414, 284] on span "To reduce the stagnation of non stock parts which lead to dead stock AND To tra…" at bounding box center [526, 275] width 346 height 20
click at [121, 86] on input "To reduce the stagnation of non stock parts which lead to dead stock AND To tra…" at bounding box center [121, 86] width 0 height 0
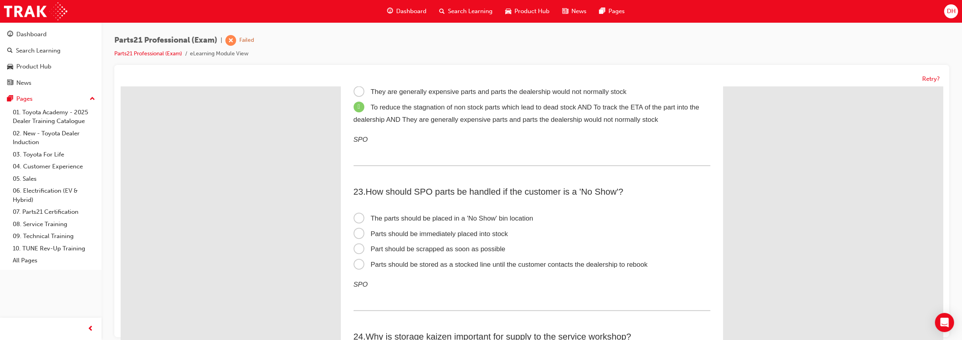
scroll to position [3395, 0]
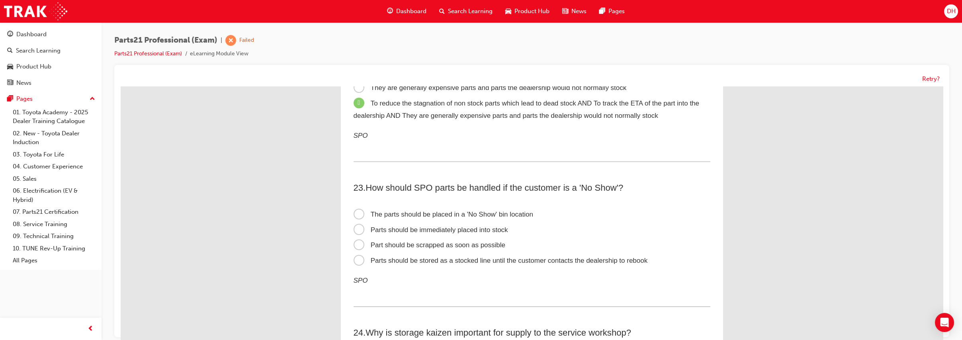
click at [401, 218] on span "The parts should be placed in a 'No Show' bin location" at bounding box center [443, 215] width 180 height 8
click at [121, 86] on input "The parts should be placed in a 'No Show' bin location" at bounding box center [121, 86] width 0 height 0
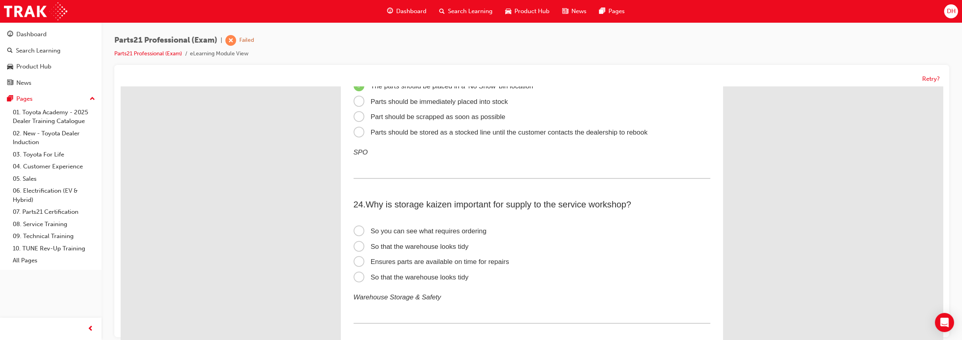
scroll to position [3527, 0]
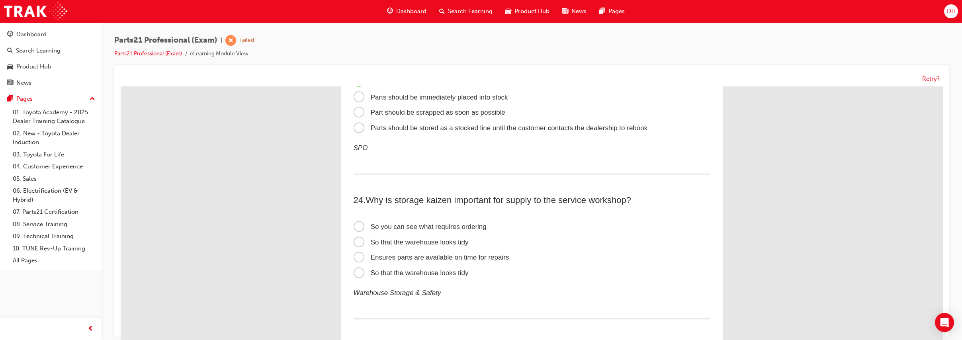
click at [418, 261] on span "Ensures parts are available on time for repairs" at bounding box center [431, 258] width 156 height 8
click at [121, 86] on input "Ensures parts are available on time for repairs" at bounding box center [121, 86] width 0 height 0
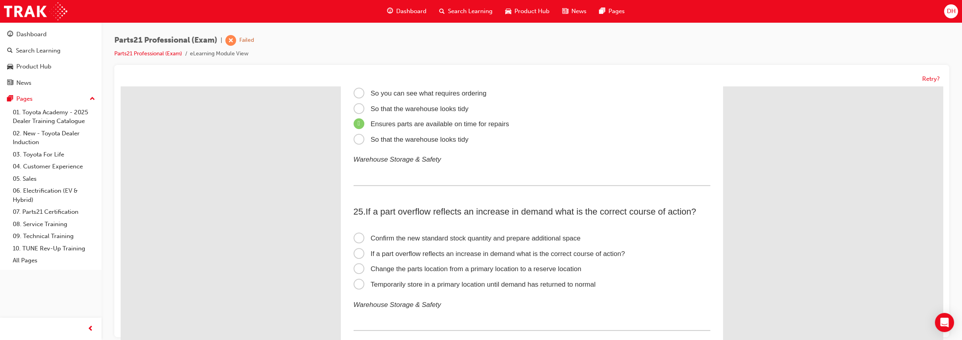
scroll to position [3671, 0]
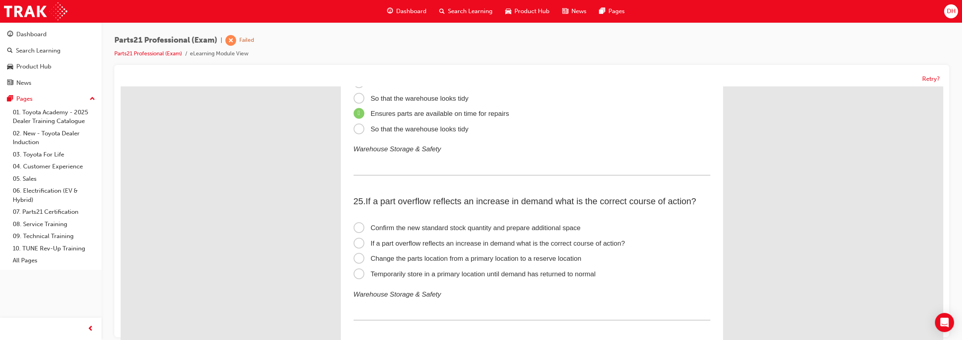
click at [418, 232] on span "Confirm the new standard stock quantity and prepare additional space" at bounding box center [466, 228] width 227 height 8
click at [121, 86] on input "Confirm the new standard stock quantity and prepare additional space" at bounding box center [121, 86] width 0 height 0
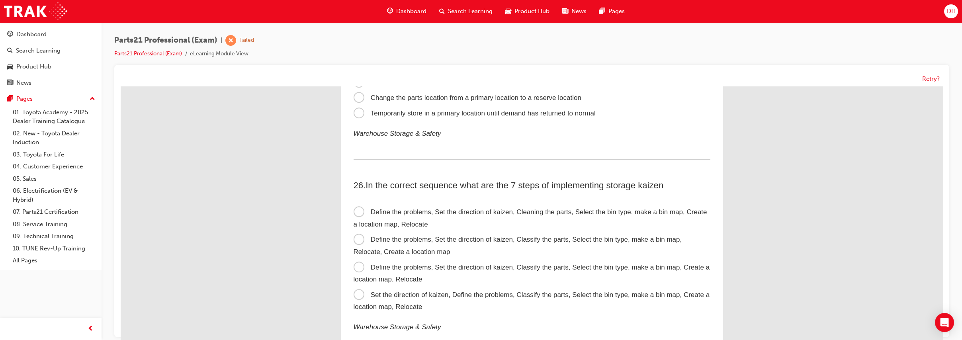
scroll to position [3837, 0]
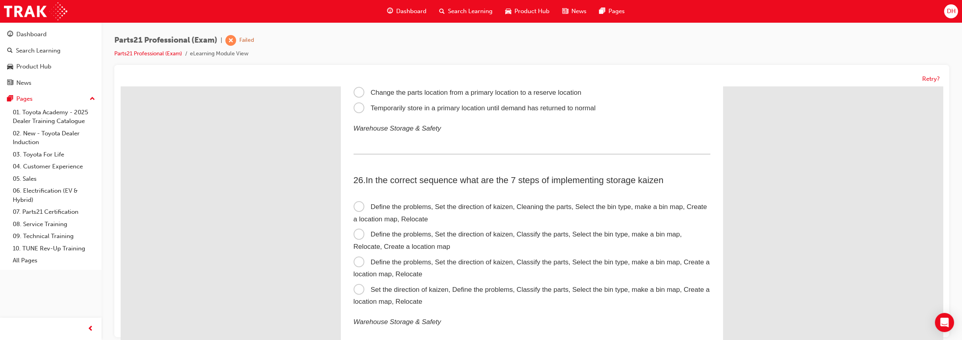
click at [415, 271] on span "Define the problems, Set the direction of kaizen, Classify the parts, Select th…" at bounding box center [531, 268] width 356 height 20
click at [121, 86] on input "Define the problems, Set the direction of kaizen, Classify the parts, Select th…" at bounding box center [121, 86] width 0 height 0
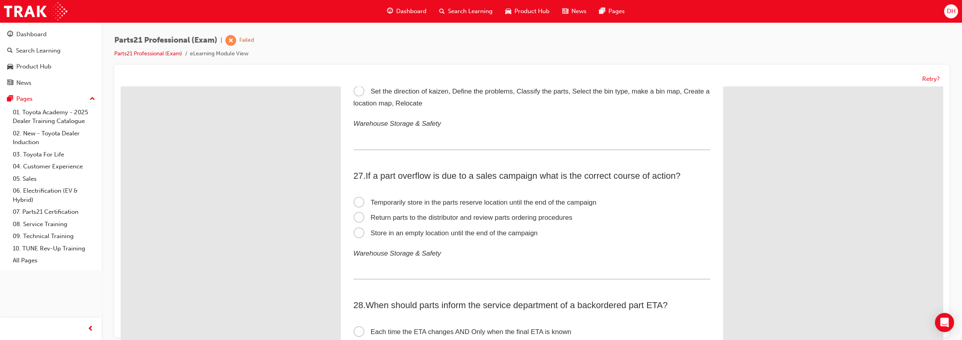
scroll to position [4035, 0]
click at [423, 206] on span "Temporarily store in the parts reserve location until the end of the campaign" at bounding box center [474, 202] width 243 height 8
click at [121, 86] on input "Temporarily store in the parts reserve location until the end of the campaign" at bounding box center [121, 86] width 0 height 0
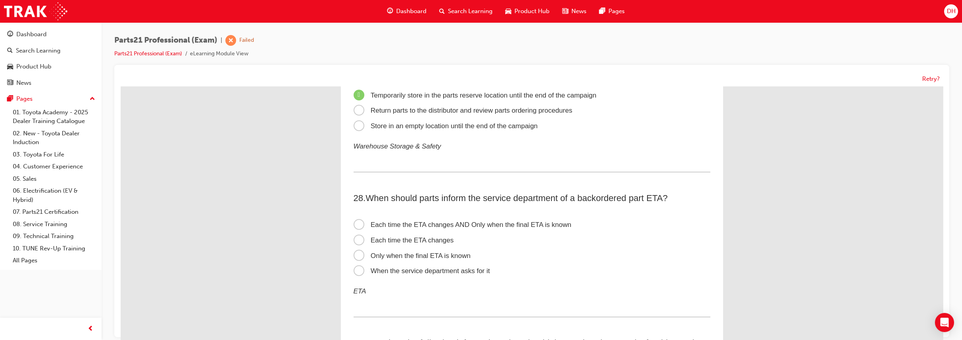
scroll to position [4146, 0]
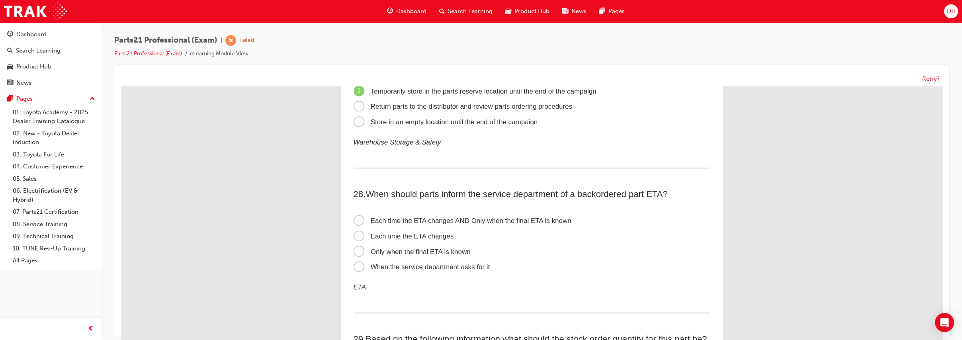
click at [448, 225] on span "Each time the ETA changes AND Only when the final ETA is known" at bounding box center [462, 221] width 218 height 8
click at [121, 86] on input "Each time the ETA changes AND Only when the final ETA is known" at bounding box center [121, 86] width 0 height 0
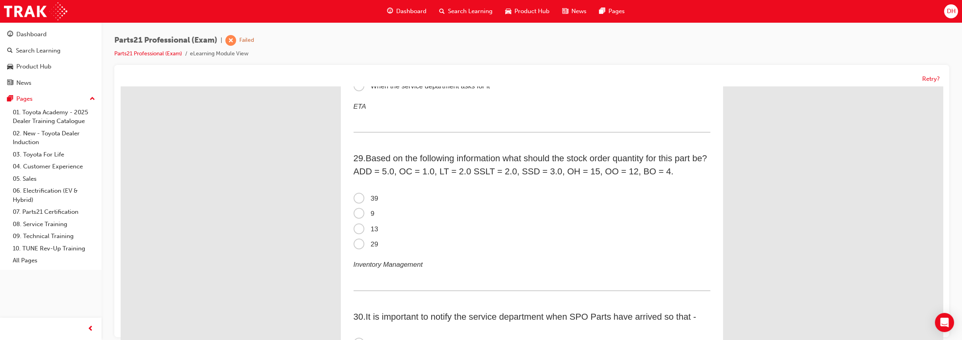
scroll to position [4334, 0]
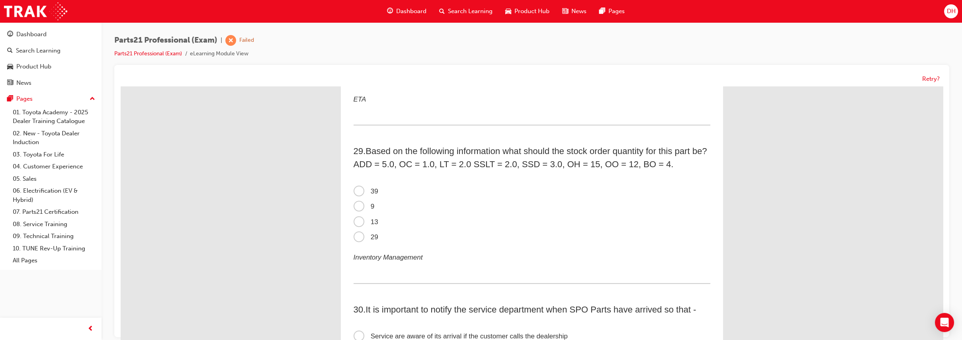
click at [358, 210] on span "9" at bounding box center [363, 207] width 21 height 8
click at [121, 86] on input "9" at bounding box center [121, 86] width 0 height 0
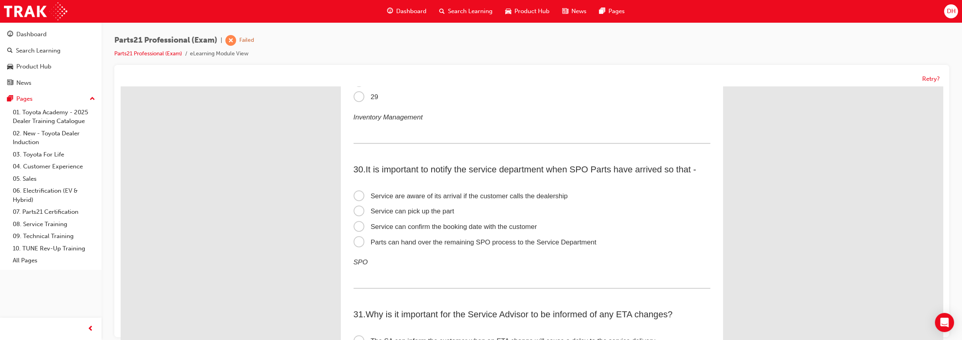
scroll to position [4489, 0]
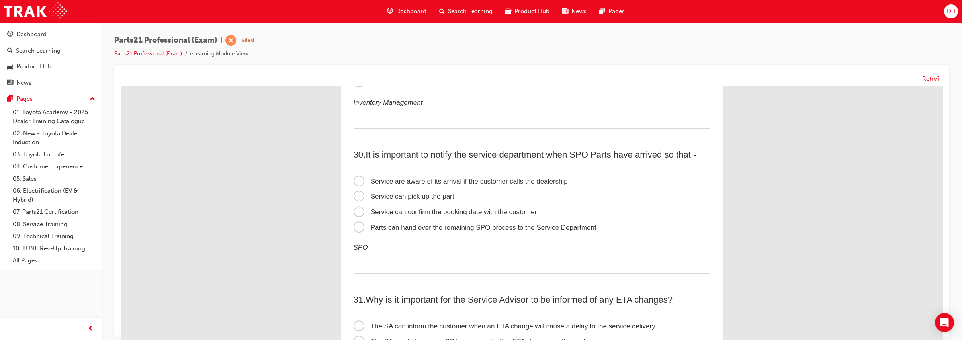
click at [434, 216] on span "Service can confirm the booking date with the customer" at bounding box center [445, 212] width 184 height 8
click at [121, 86] on input "Service can confirm the booking date with the customer" at bounding box center [121, 86] width 0 height 0
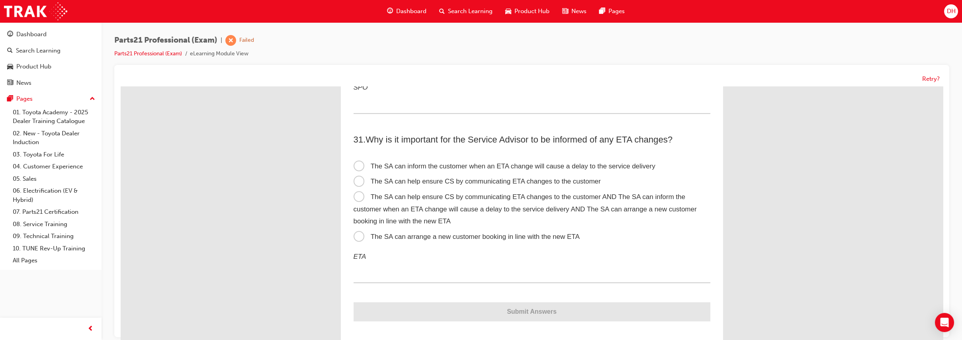
scroll to position [4655, 0]
click at [429, 215] on span "The SA can help ensure CS by communicating ETA changes to the customer AND The …" at bounding box center [524, 208] width 343 height 32
click at [121, 86] on input "The SA can help ensure CS by communicating ETA changes to the customer AND The …" at bounding box center [121, 86] width 0 height 0
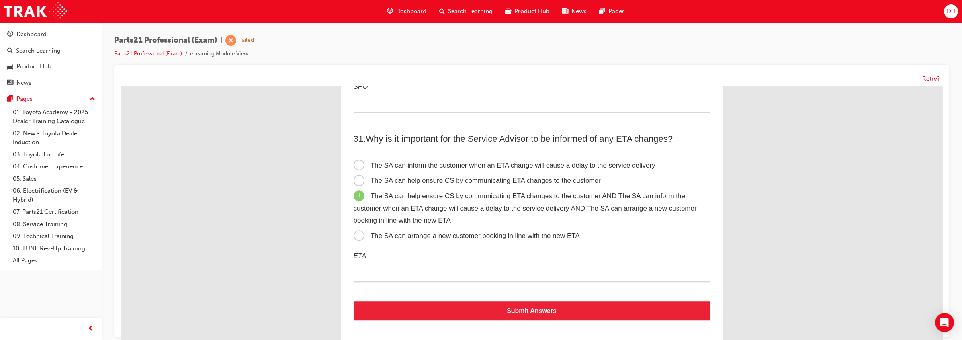
scroll to position [4674, 0]
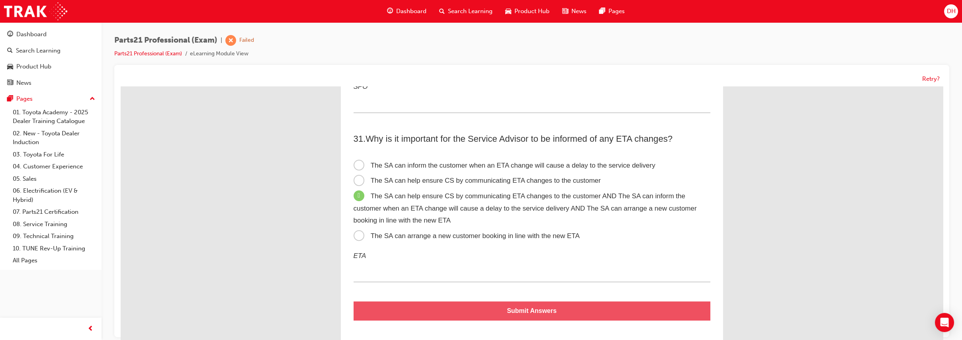
click at [538, 313] on button "Submit Answers" at bounding box center [531, 310] width 357 height 19
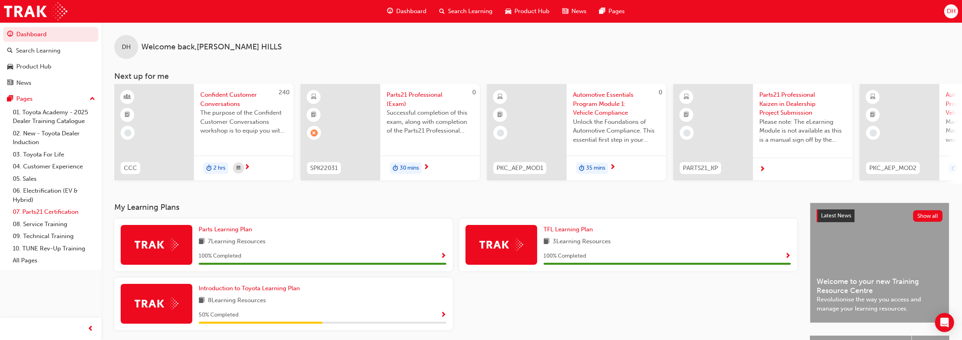
click at [65, 210] on link "07. Parts21 Certification" at bounding box center [54, 212] width 89 height 12
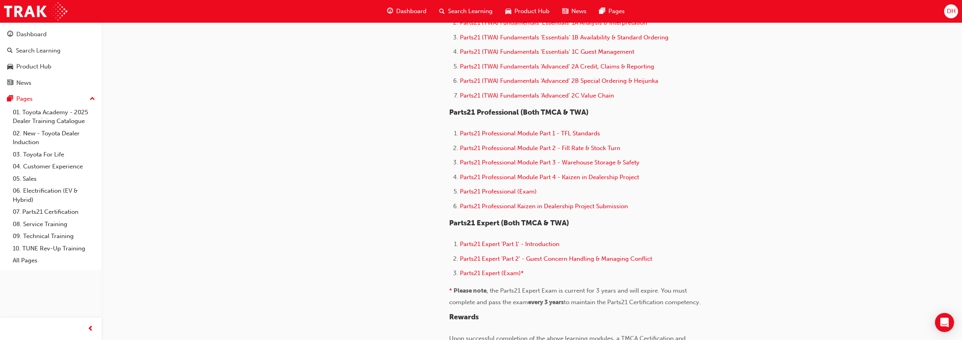
scroll to position [453, 0]
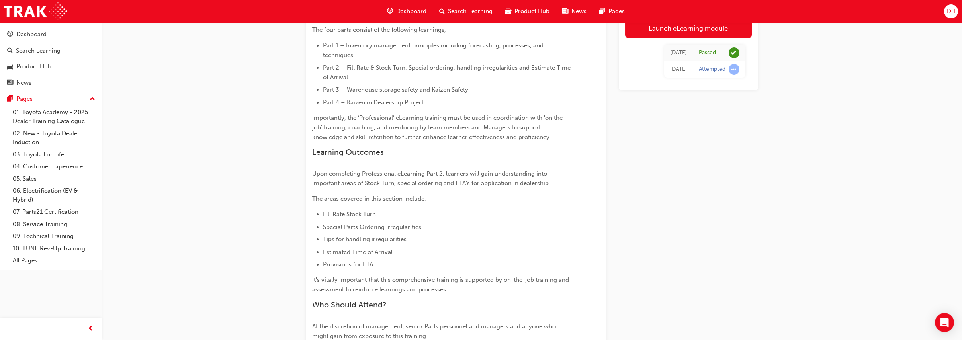
scroll to position [190, 0]
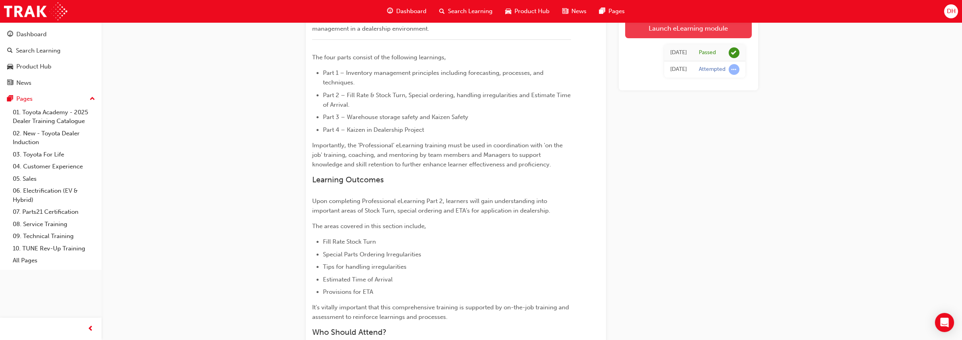
click at [682, 25] on link "Launch eLearning module" at bounding box center [688, 28] width 127 height 20
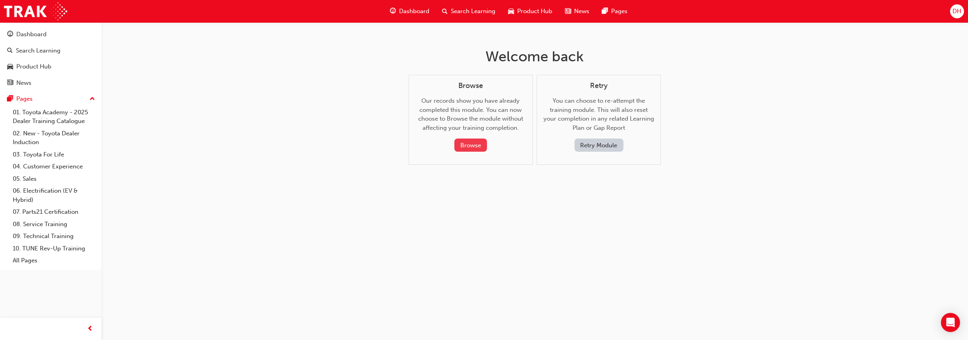
click at [475, 146] on button "Browse" at bounding box center [471, 145] width 33 height 13
